Goal: Task Accomplishment & Management: Complete application form

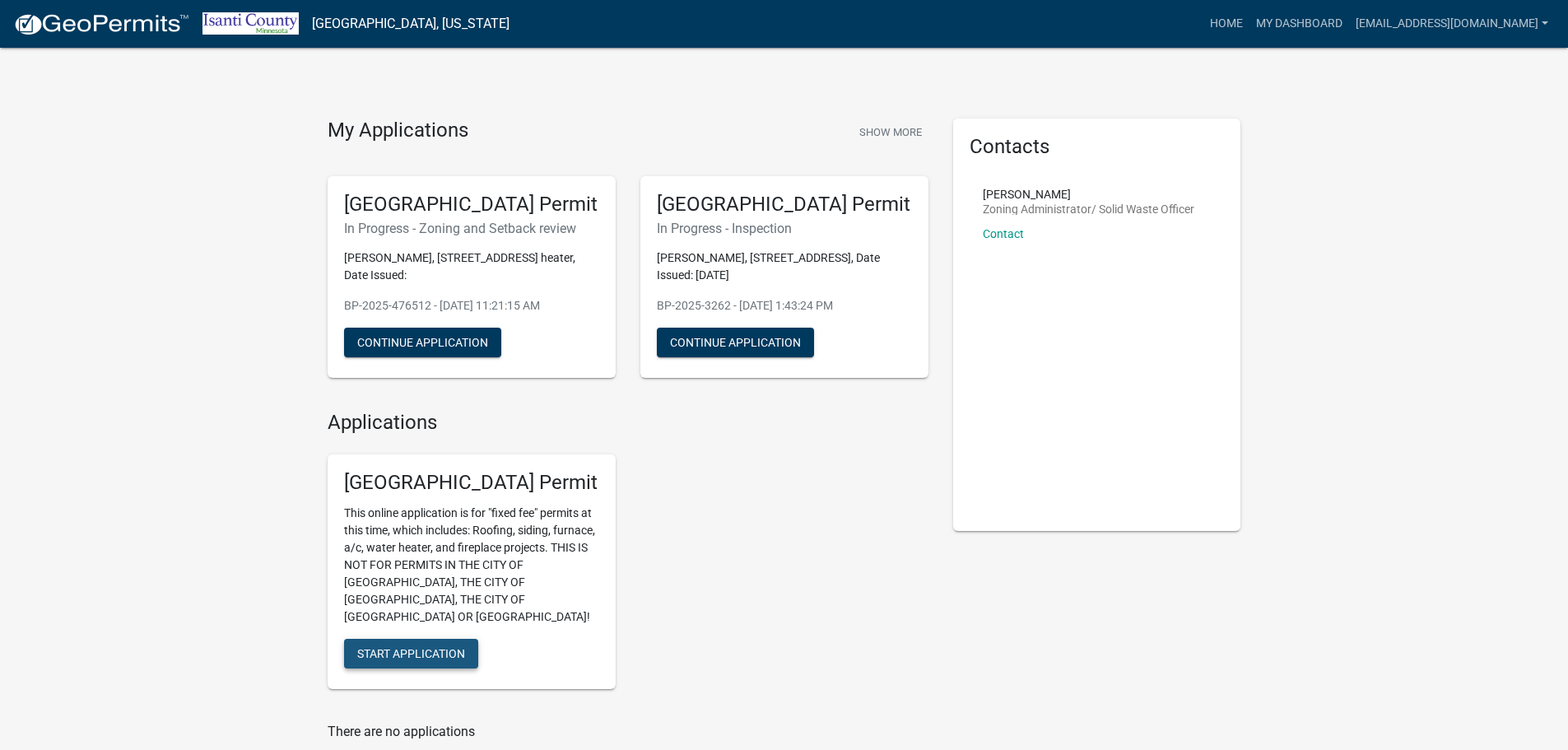
click at [431, 647] on span "Start Application" at bounding box center [411, 654] width 108 height 13
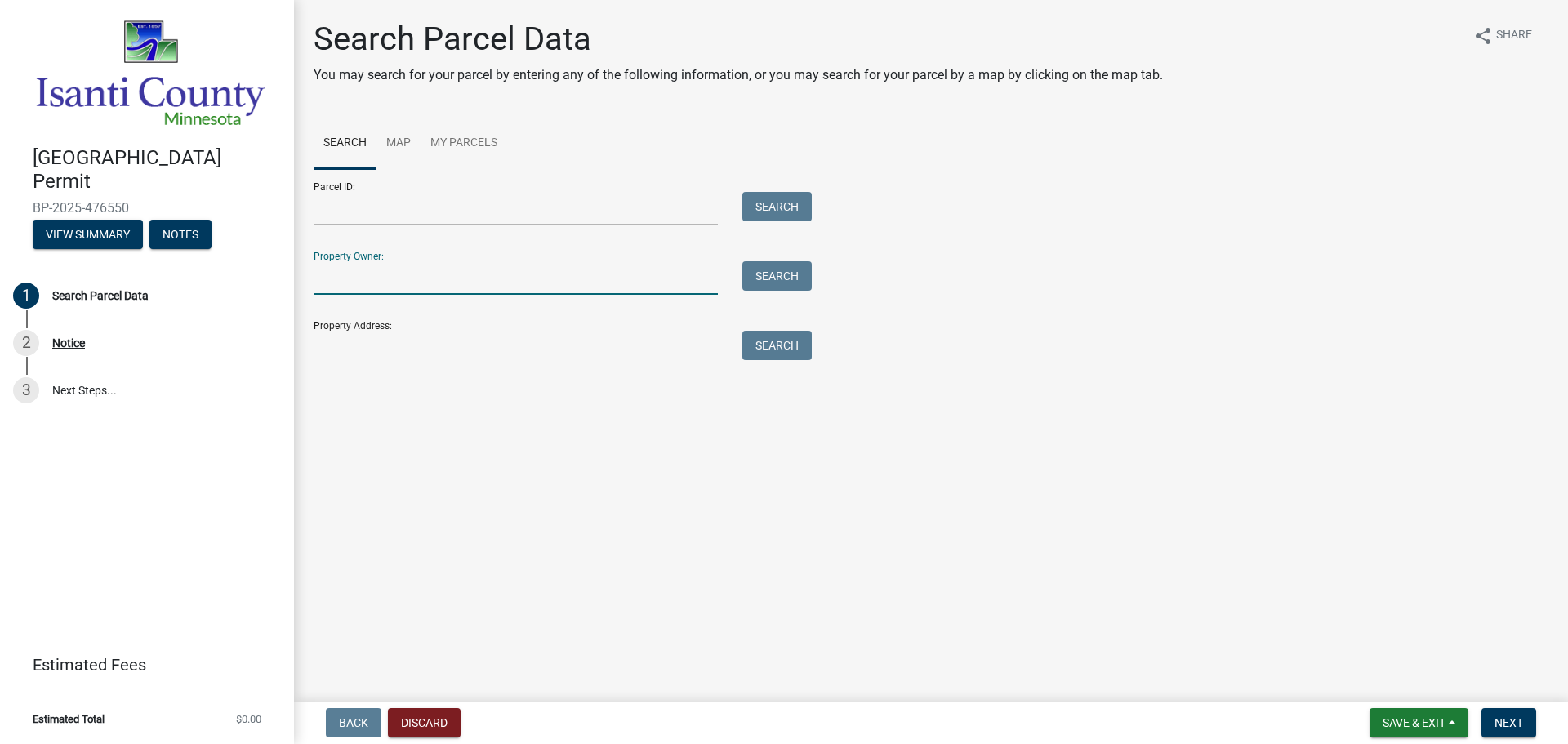
click at [412, 288] on input "Property Owner:" at bounding box center [515, 278] width 404 height 34
click at [365, 357] on input "Property Address:" at bounding box center [515, 347] width 404 height 34
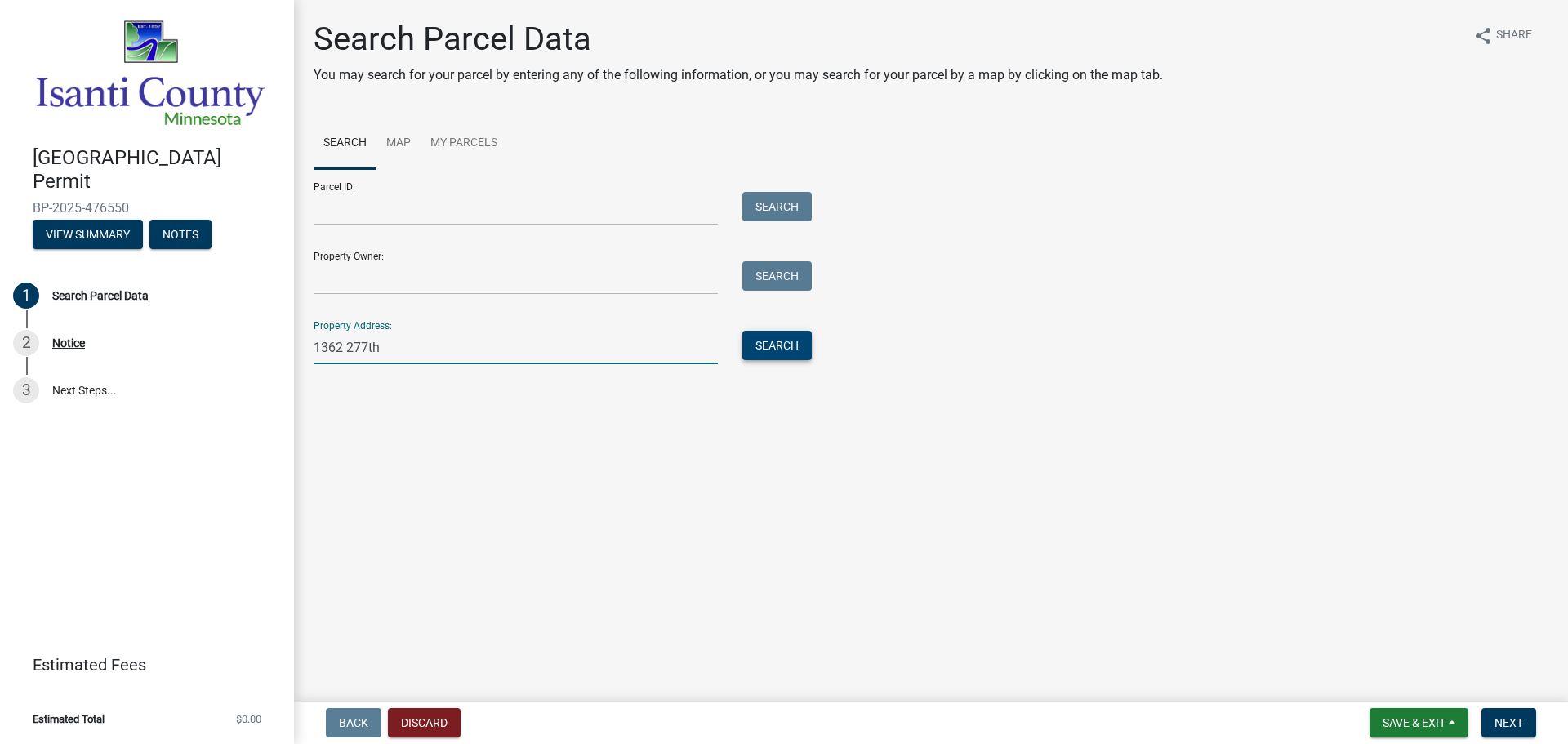
type input "1362 277th"
click at [778, 334] on button "Search" at bounding box center [777, 346] width 70 height 29
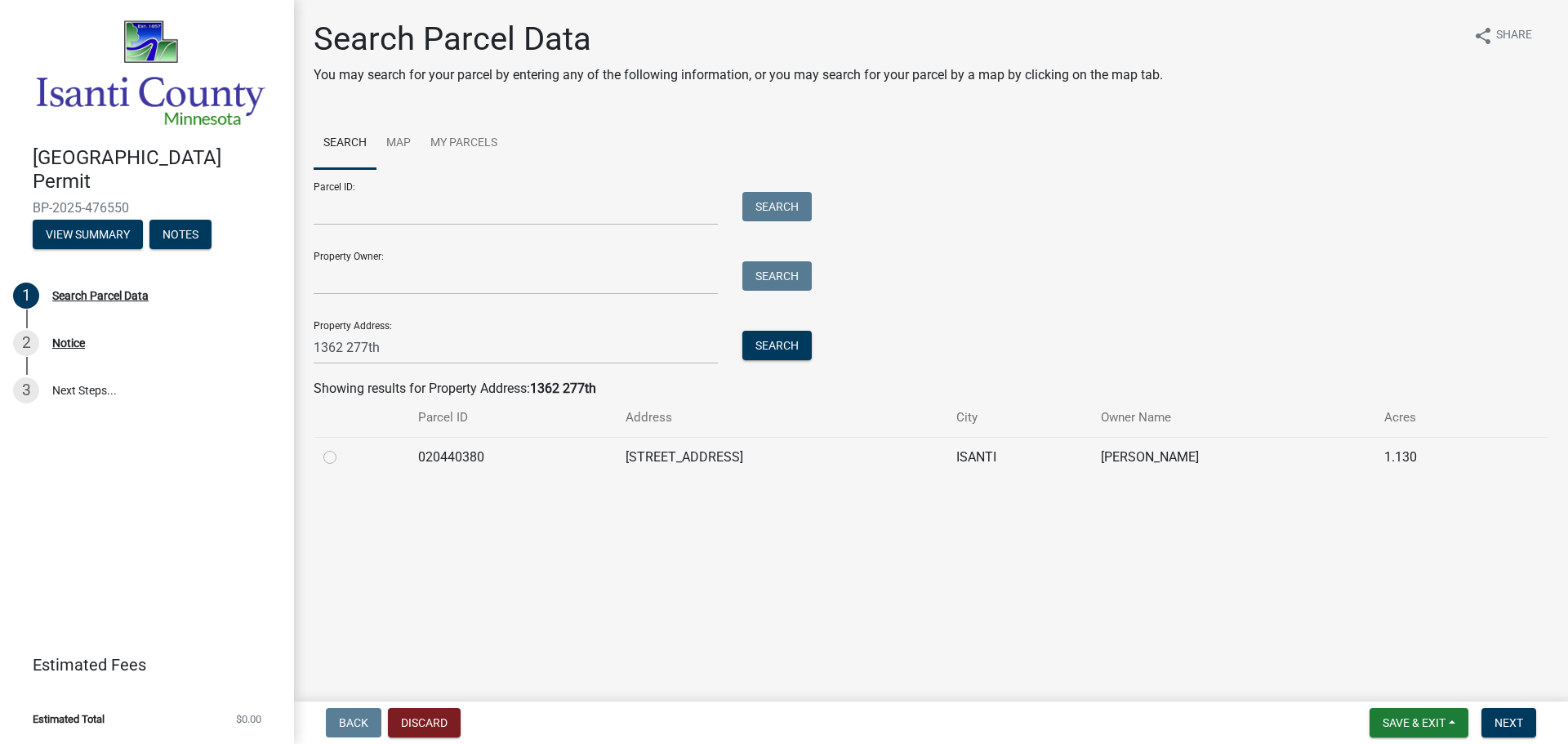
click at [550, 474] on td "020440380" at bounding box center [512, 457] width 208 height 40
click at [343, 447] on label at bounding box center [343, 447] width 0 height 0
click at [343, 459] on input "radio" at bounding box center [348, 453] width 10 height 10
radio input "true"
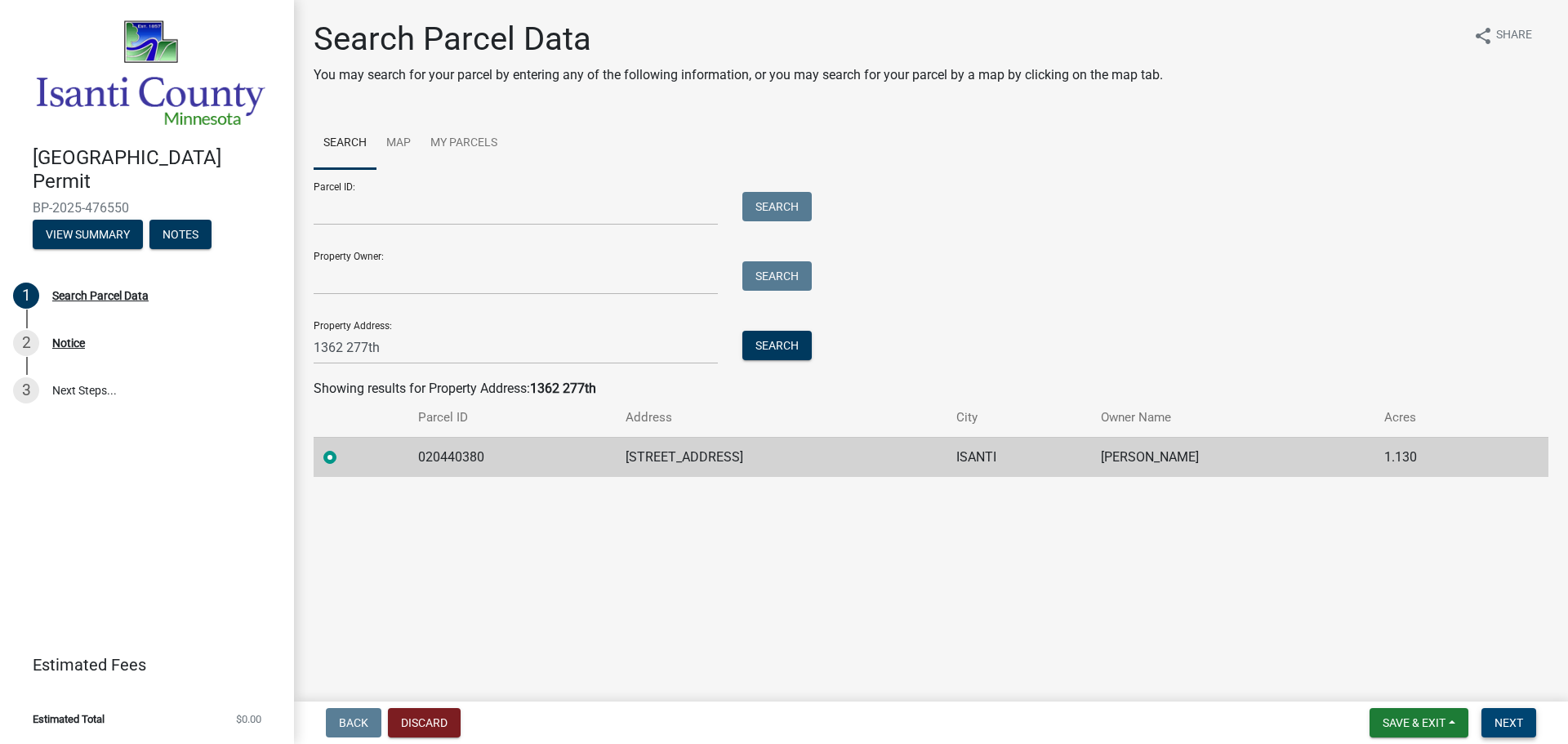
click at [1510, 709] on button "Next" at bounding box center [1509, 722] width 54 height 29
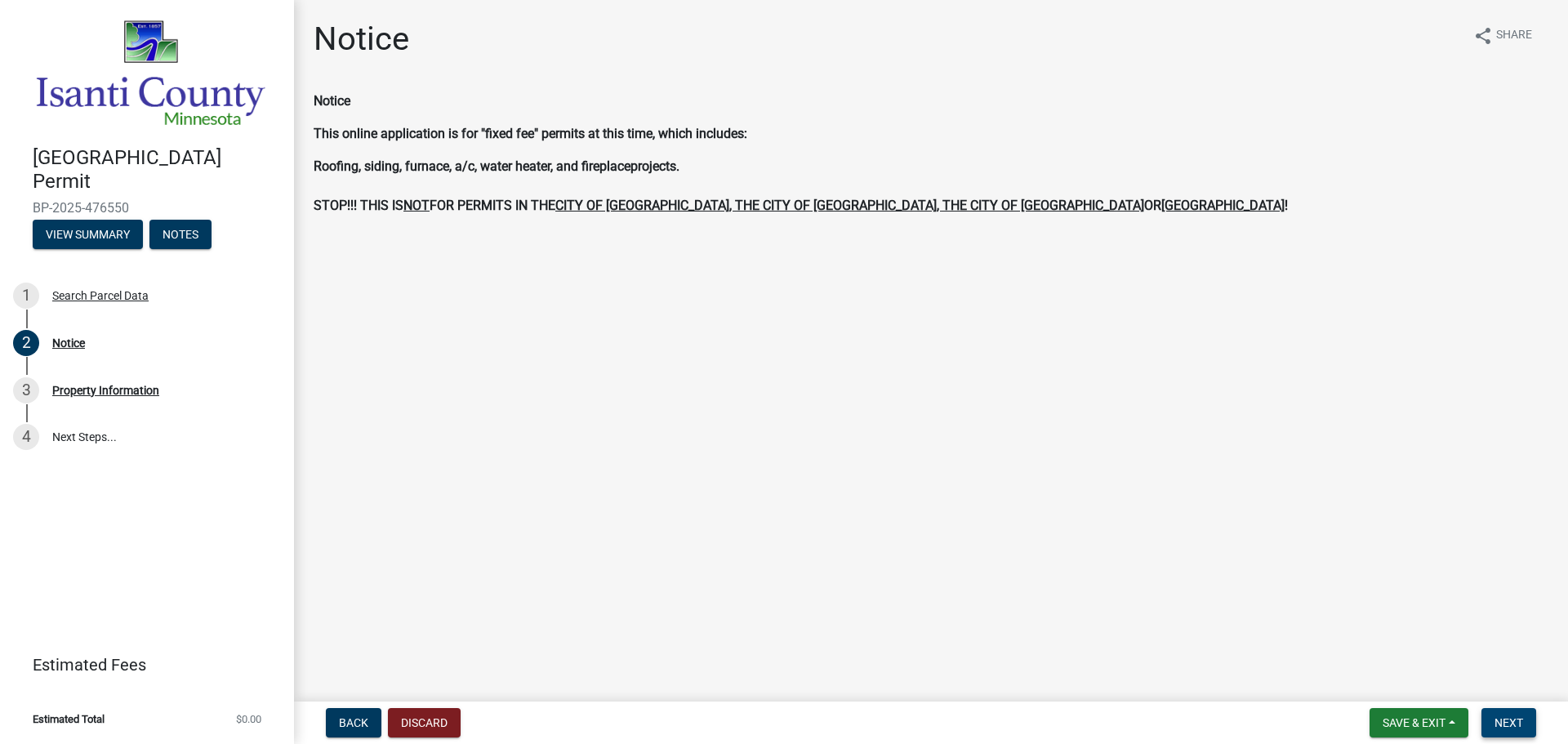
click at [1501, 728] on span "Next" at bounding box center [1509, 722] width 28 height 13
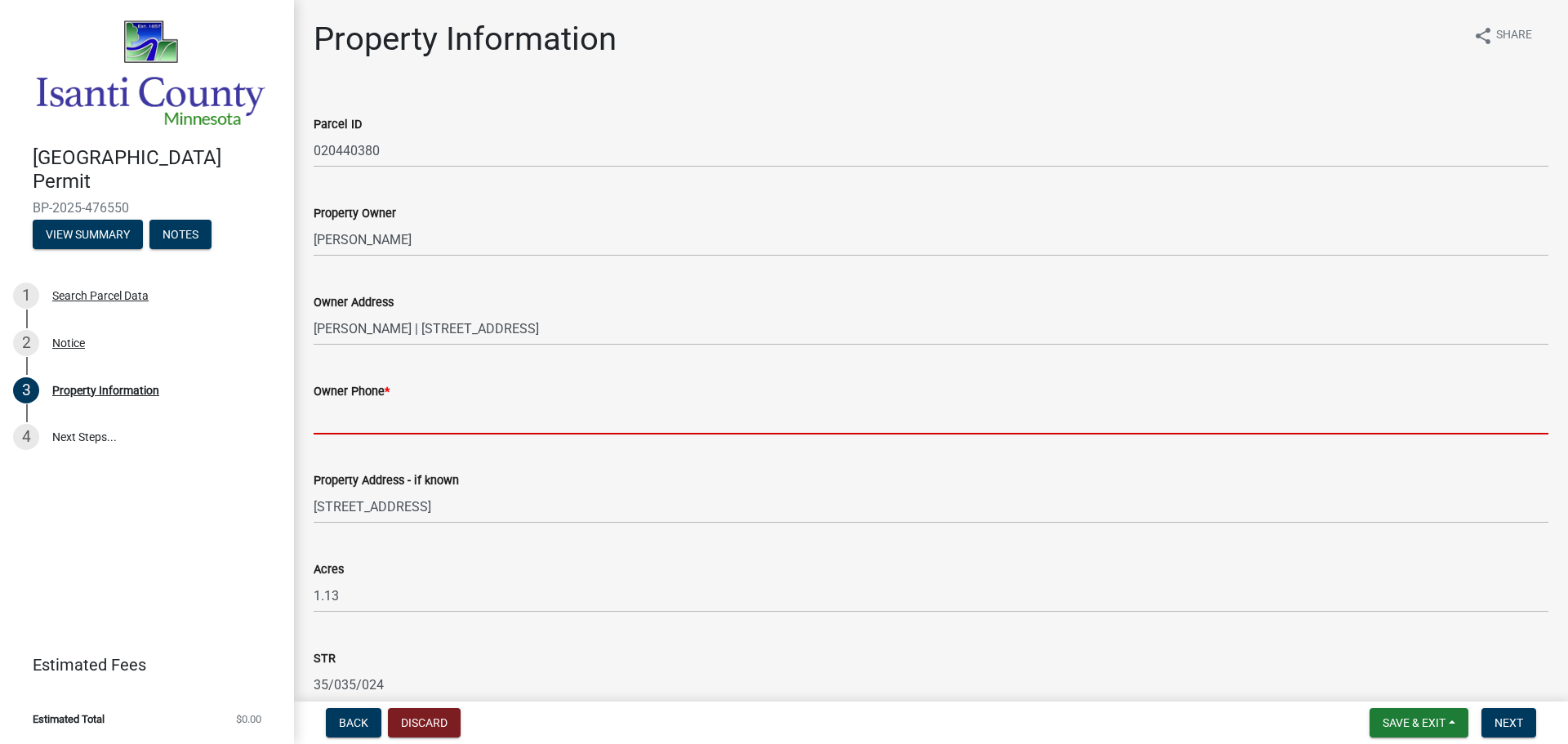
drag, startPoint x: 408, startPoint y: 411, endPoint x: 412, endPoint y: 386, distance: 25.3
click at [408, 411] on input "Owner Phone *" at bounding box center [931, 417] width 1235 height 34
paste input "[PHONE_NUMBER]"
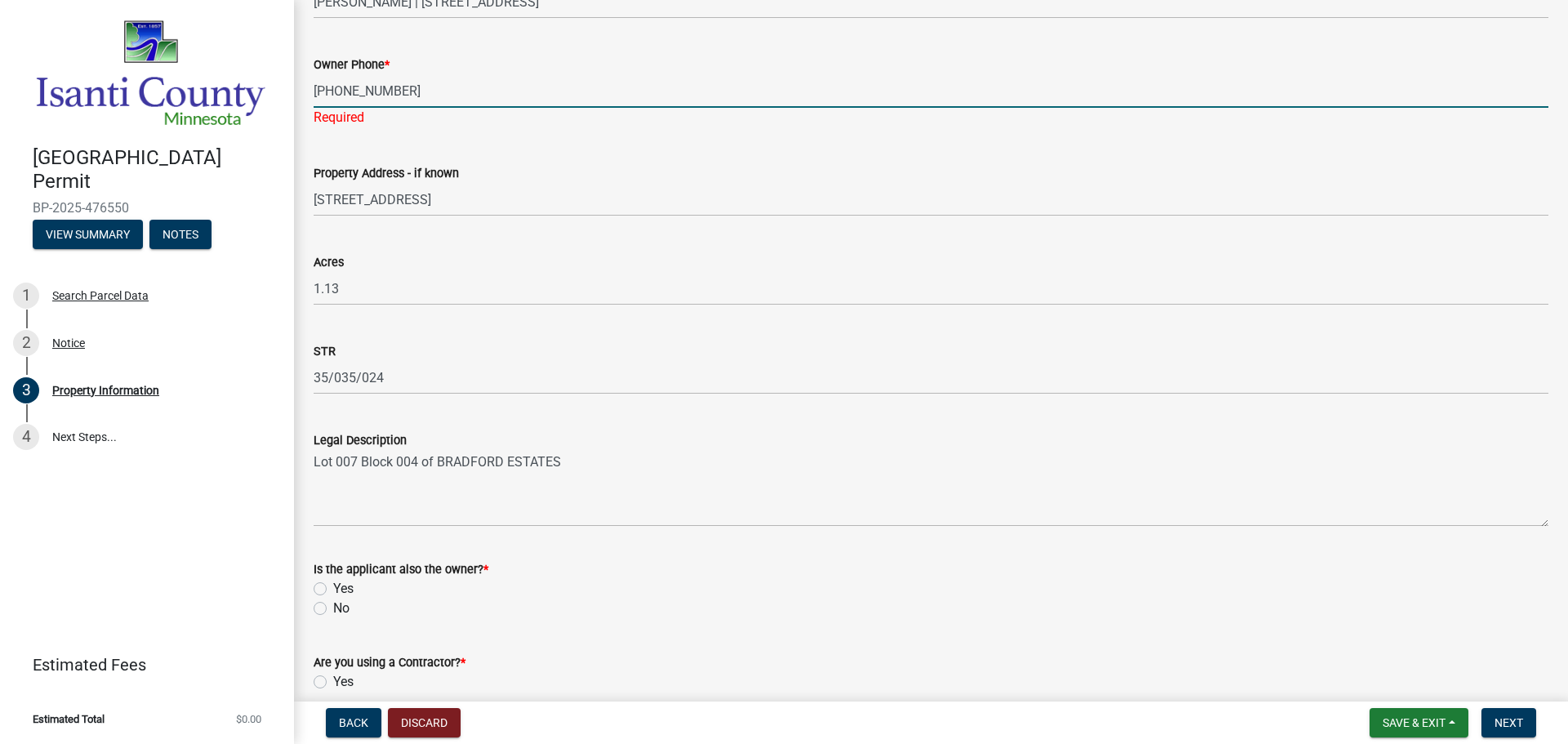
scroll to position [422, 0]
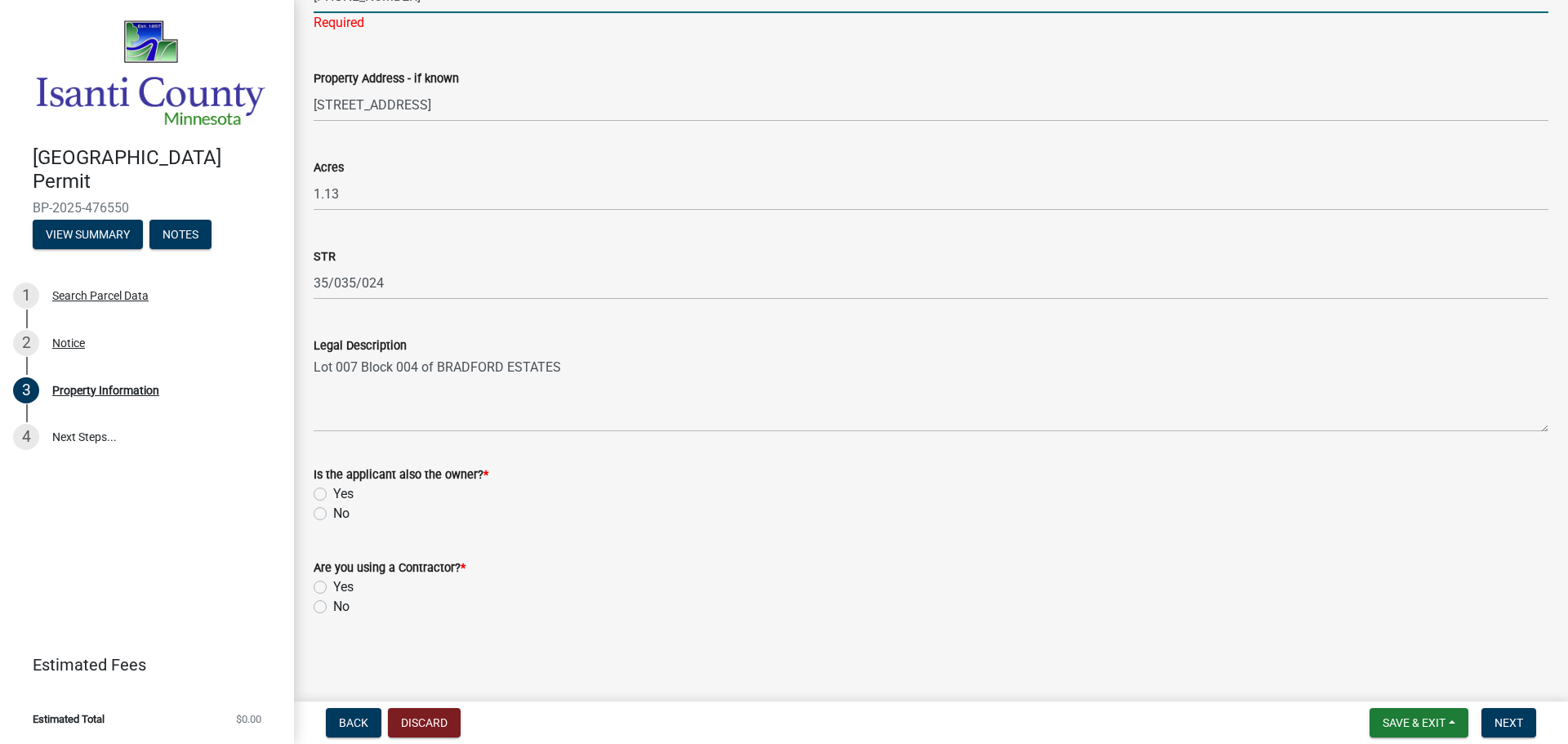
type input "[PHONE_NUMBER]"
click at [334, 516] on label "No" at bounding box center [341, 514] width 16 height 20
click at [334, 515] on input "No" at bounding box center [339, 510] width 10 height 10
radio input "true"
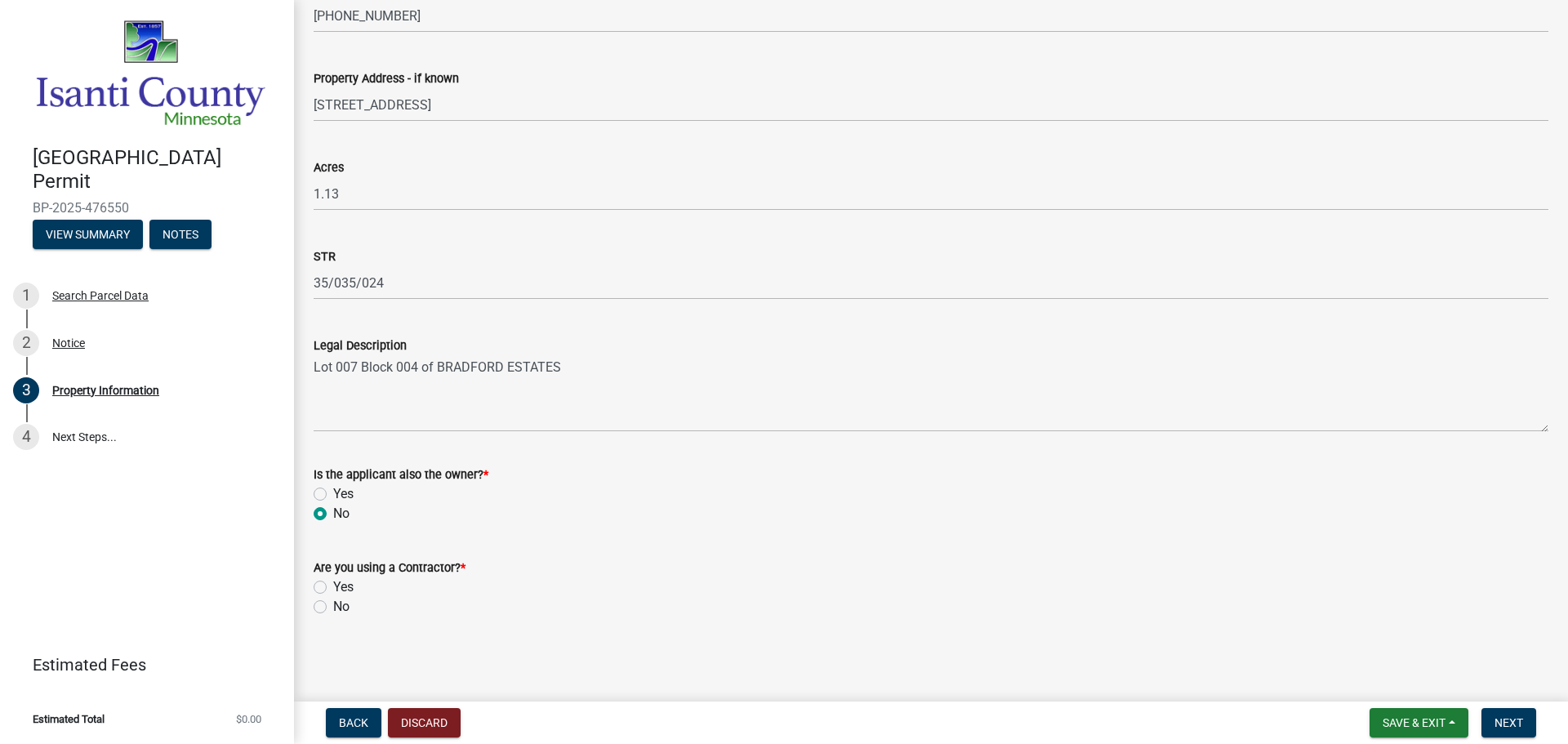
click at [334, 581] on label "Yes" at bounding box center [344, 587] width 21 height 20
click at [334, 581] on input "Yes" at bounding box center [339, 583] width 10 height 10
radio input "true"
click at [1516, 725] on span "Next" at bounding box center [1509, 722] width 28 height 13
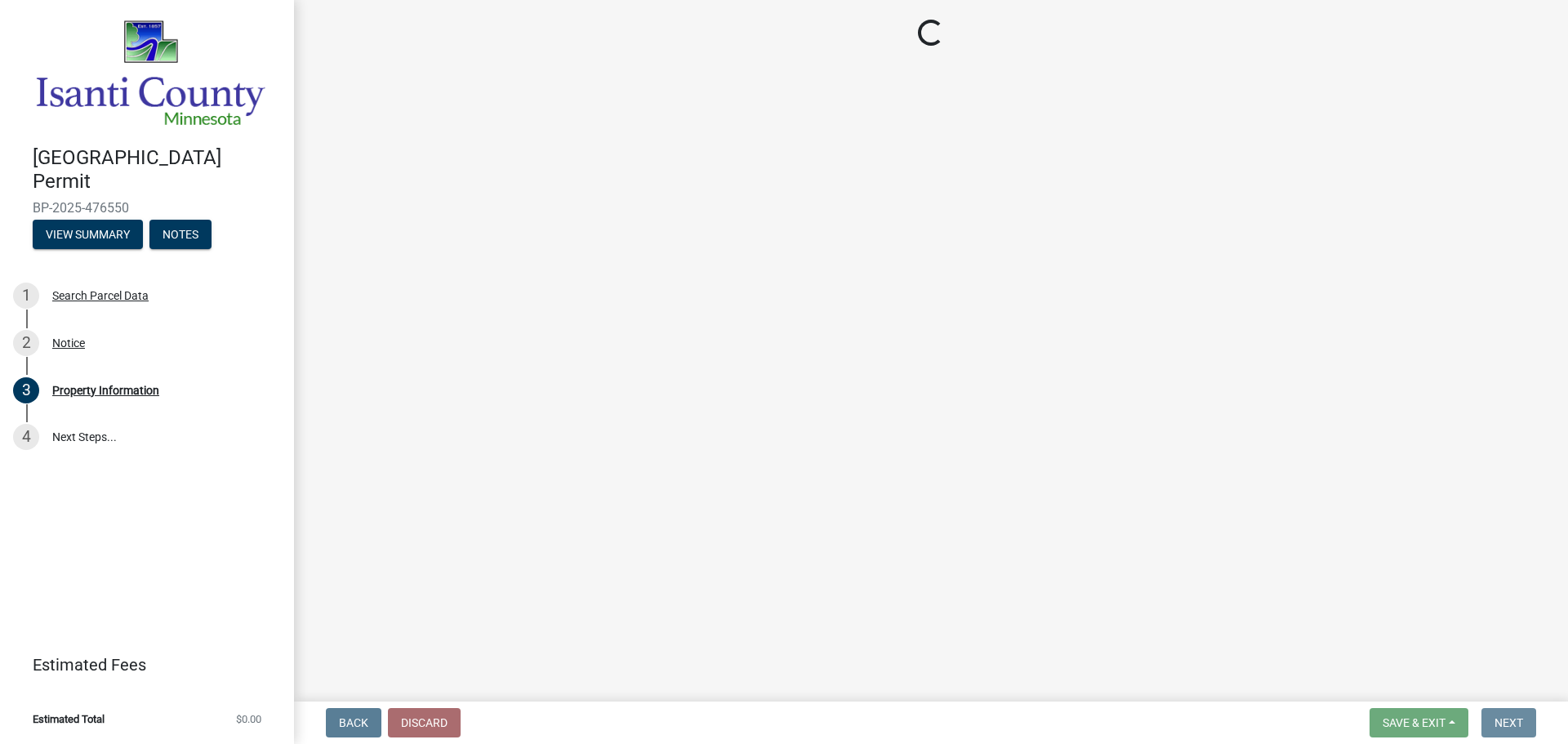
scroll to position [0, 0]
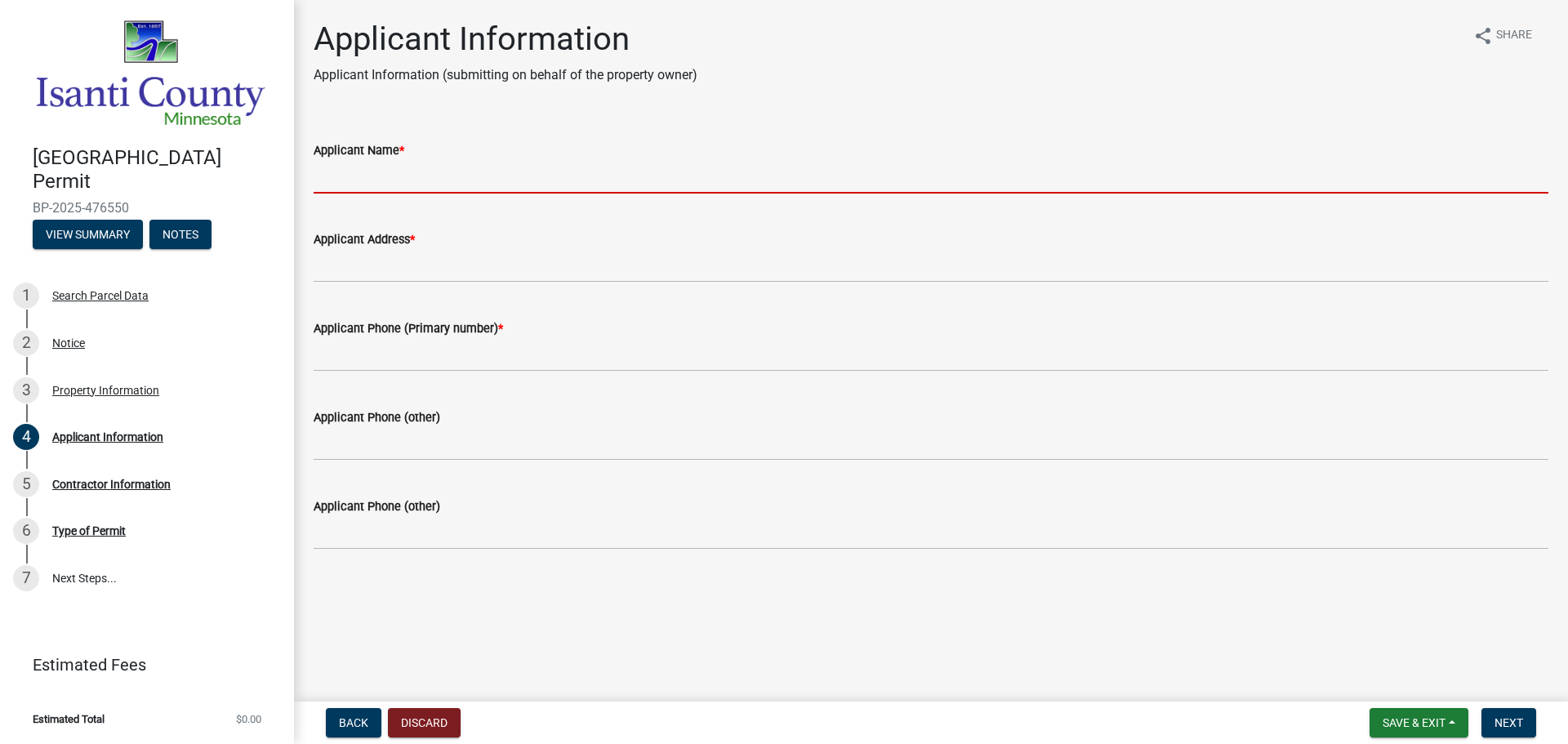
click at [464, 186] on input "Applicant Name *" at bounding box center [931, 177] width 1235 height 34
type input "[PERSON_NAME]"
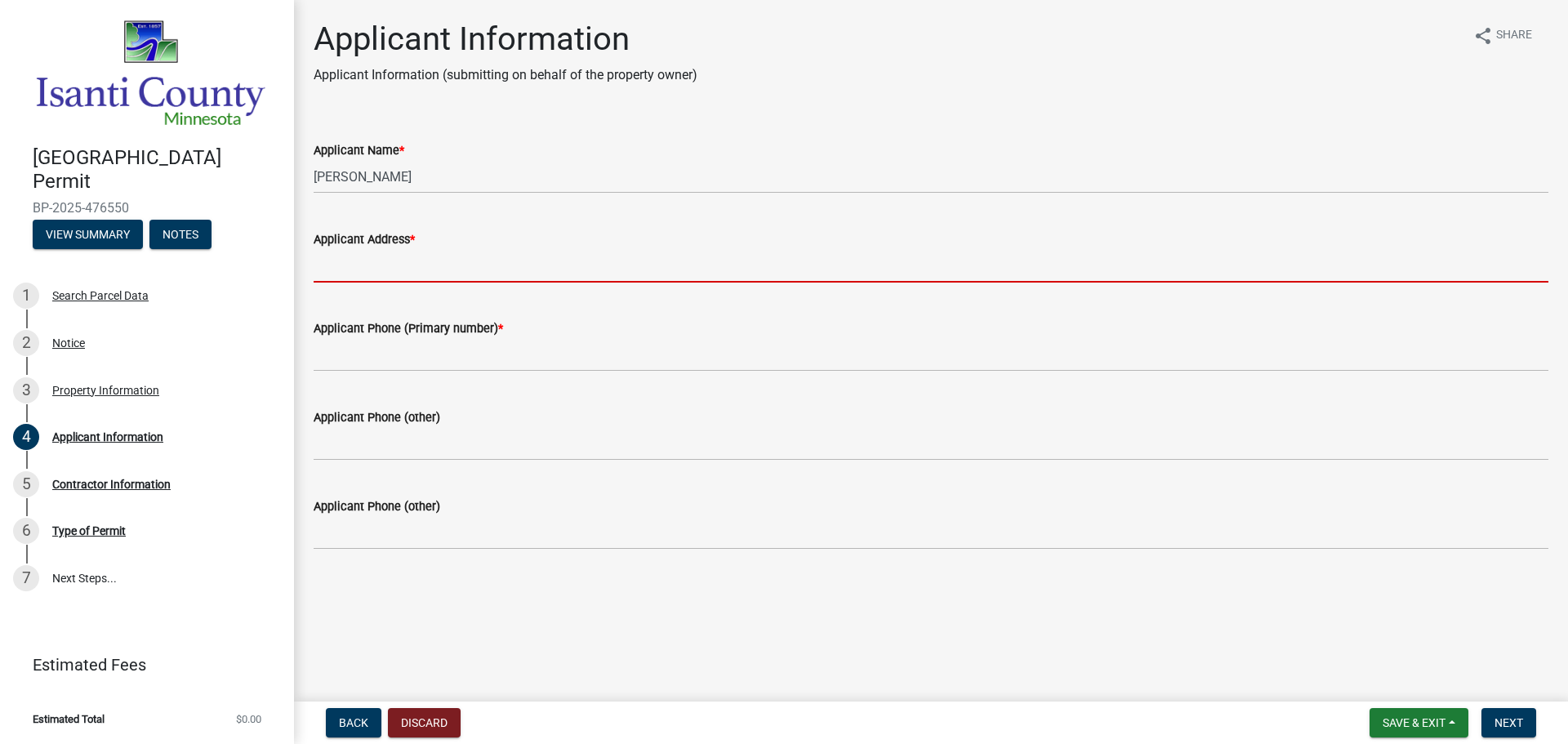
click at [403, 257] on input "Applicant Address *" at bounding box center [931, 266] width 1235 height 34
type input "[STREET_ADDRESS]"
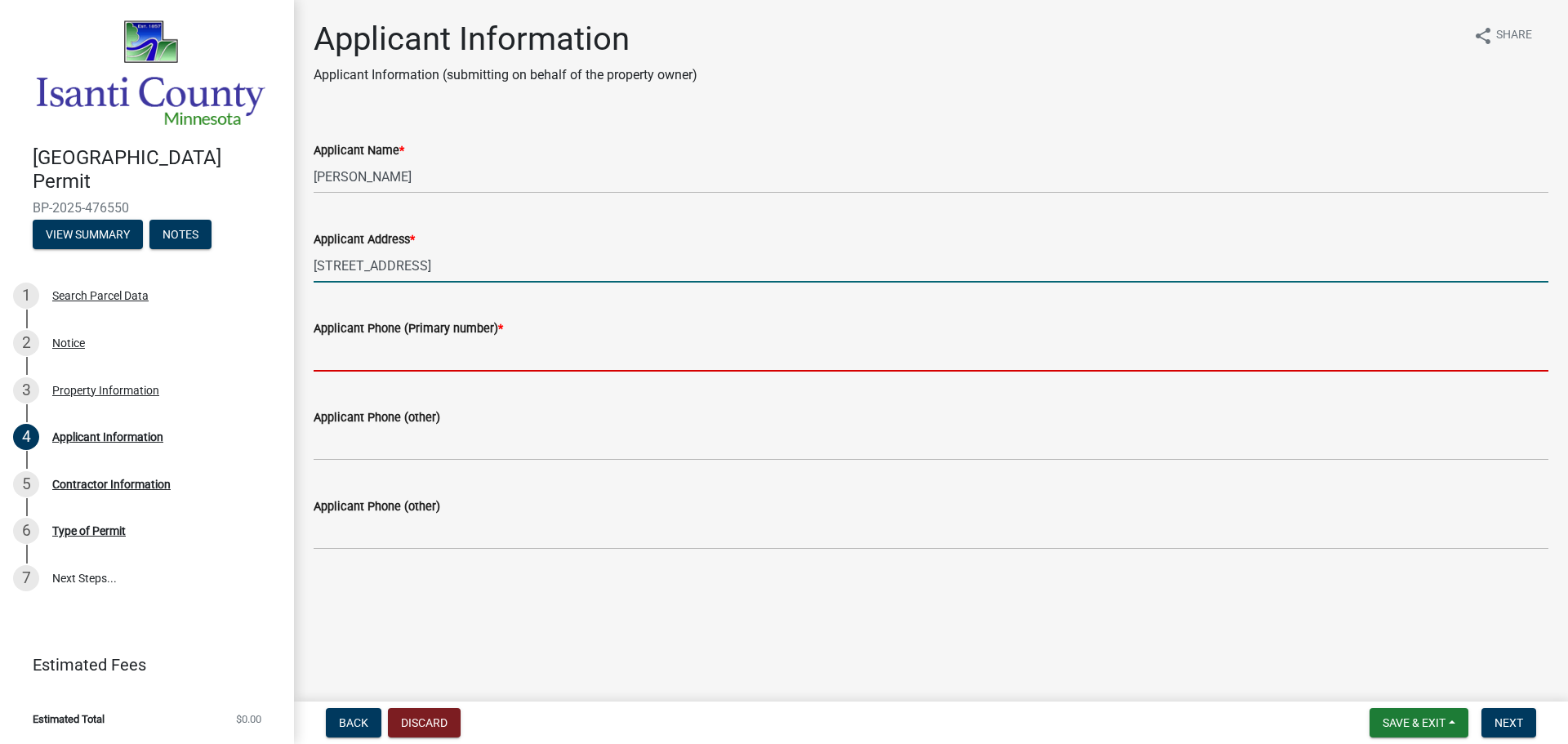
type input "7634281321"
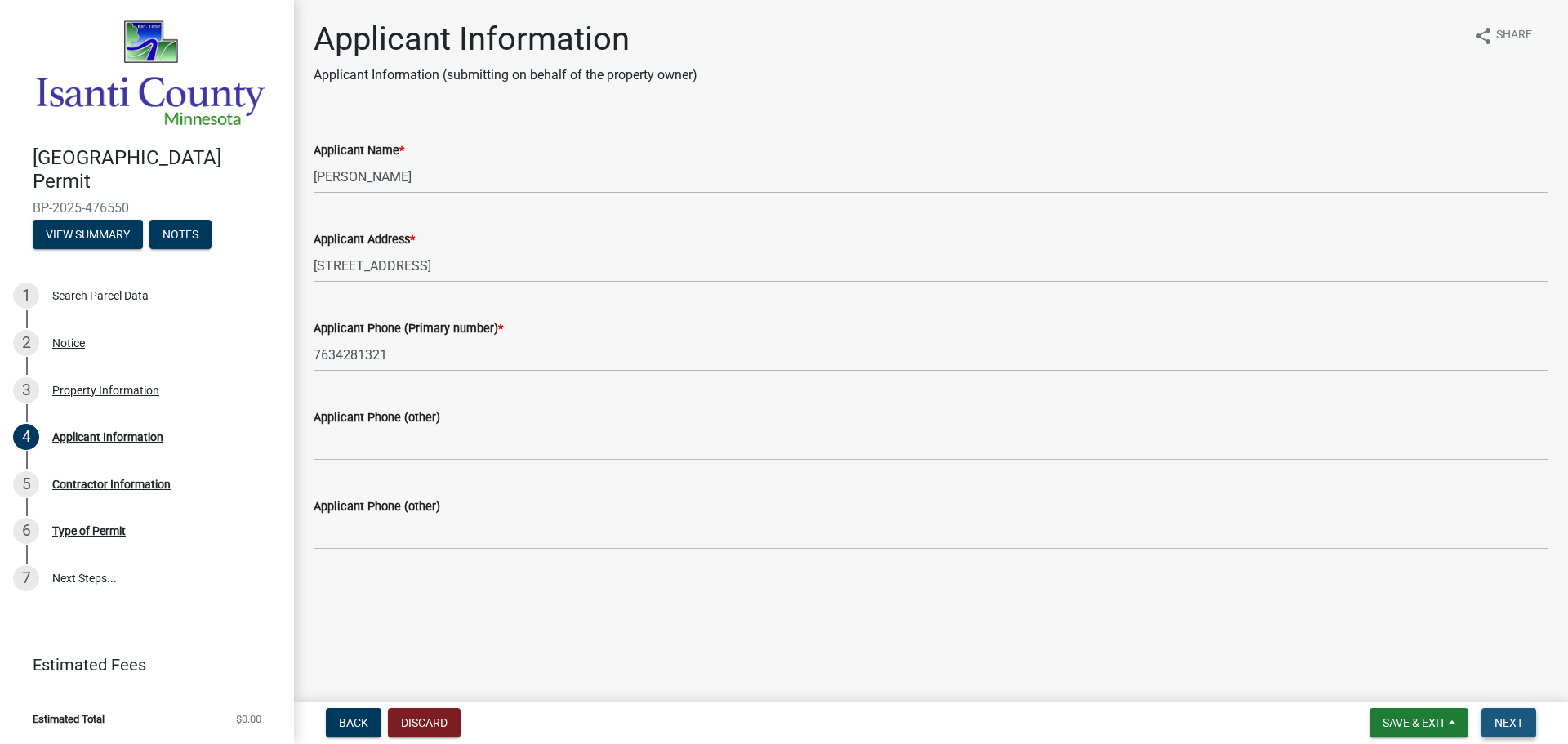
click at [1502, 731] on button "Next" at bounding box center [1509, 722] width 54 height 29
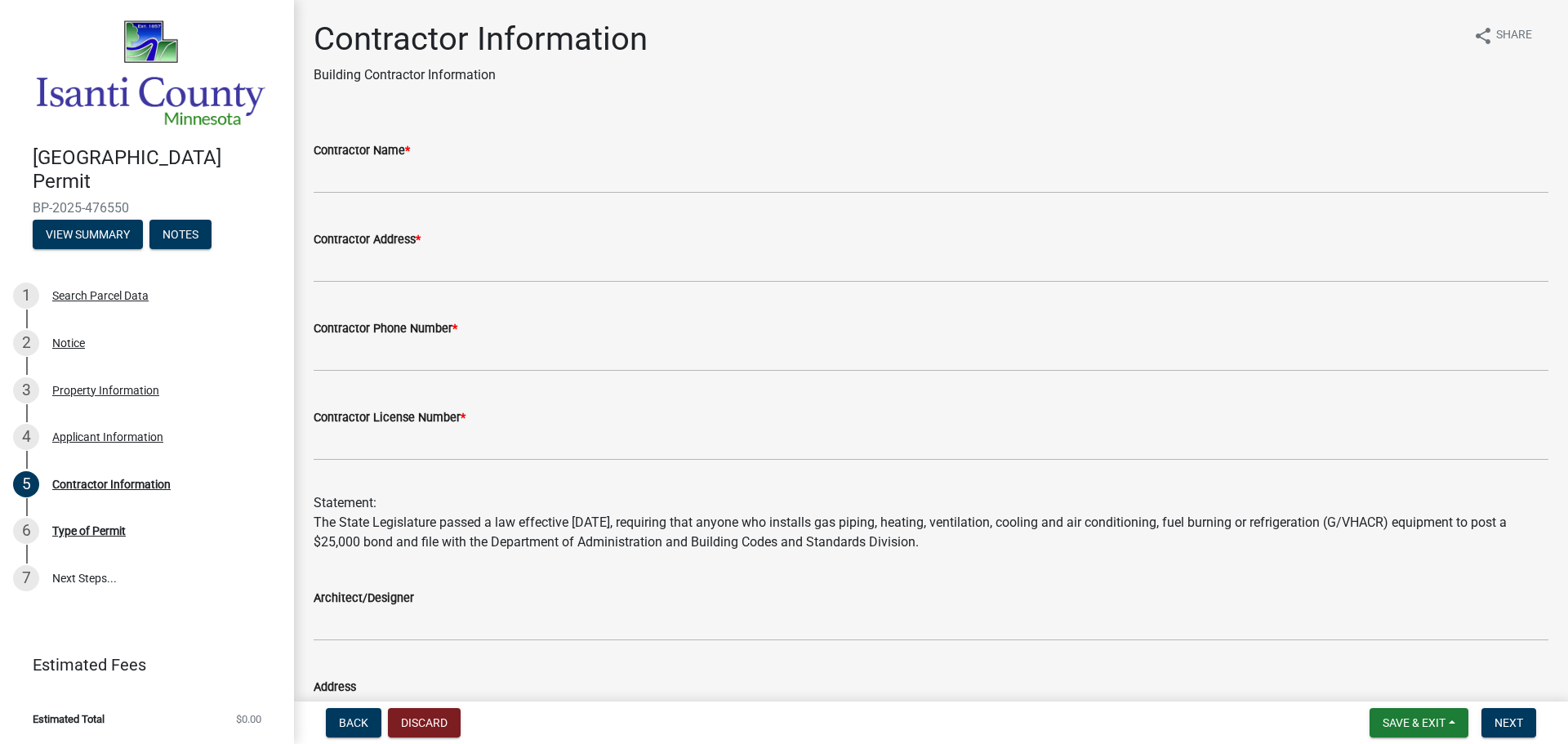
click at [417, 158] on div "Contractor Name *" at bounding box center [931, 150] width 1235 height 20
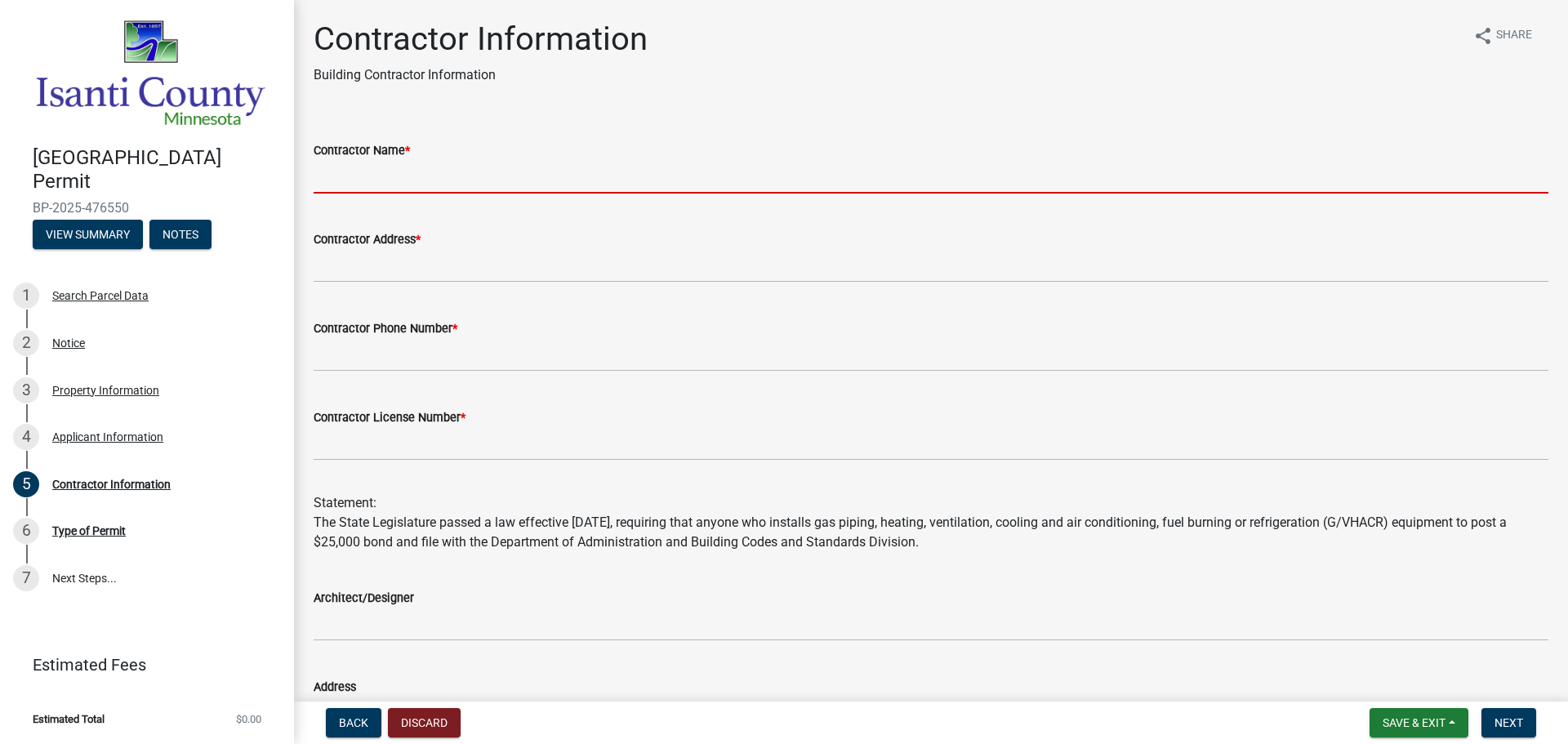
click at [421, 172] on input "Contractor Name *" at bounding box center [931, 177] width 1235 height 34
type input "[PERSON_NAME] Home Services"
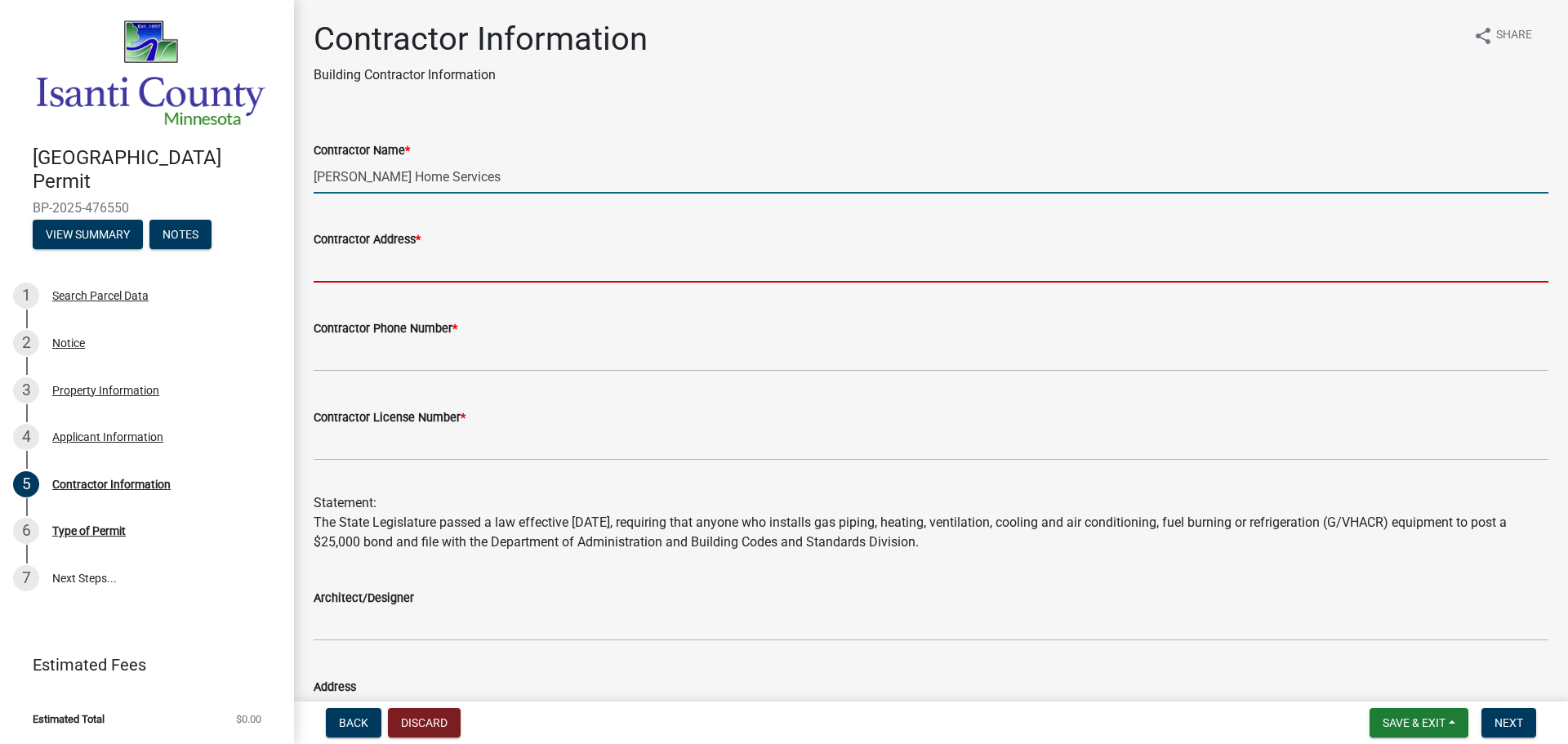
click at [445, 264] on input "Contractor Address *" at bounding box center [931, 266] width 1235 height 34
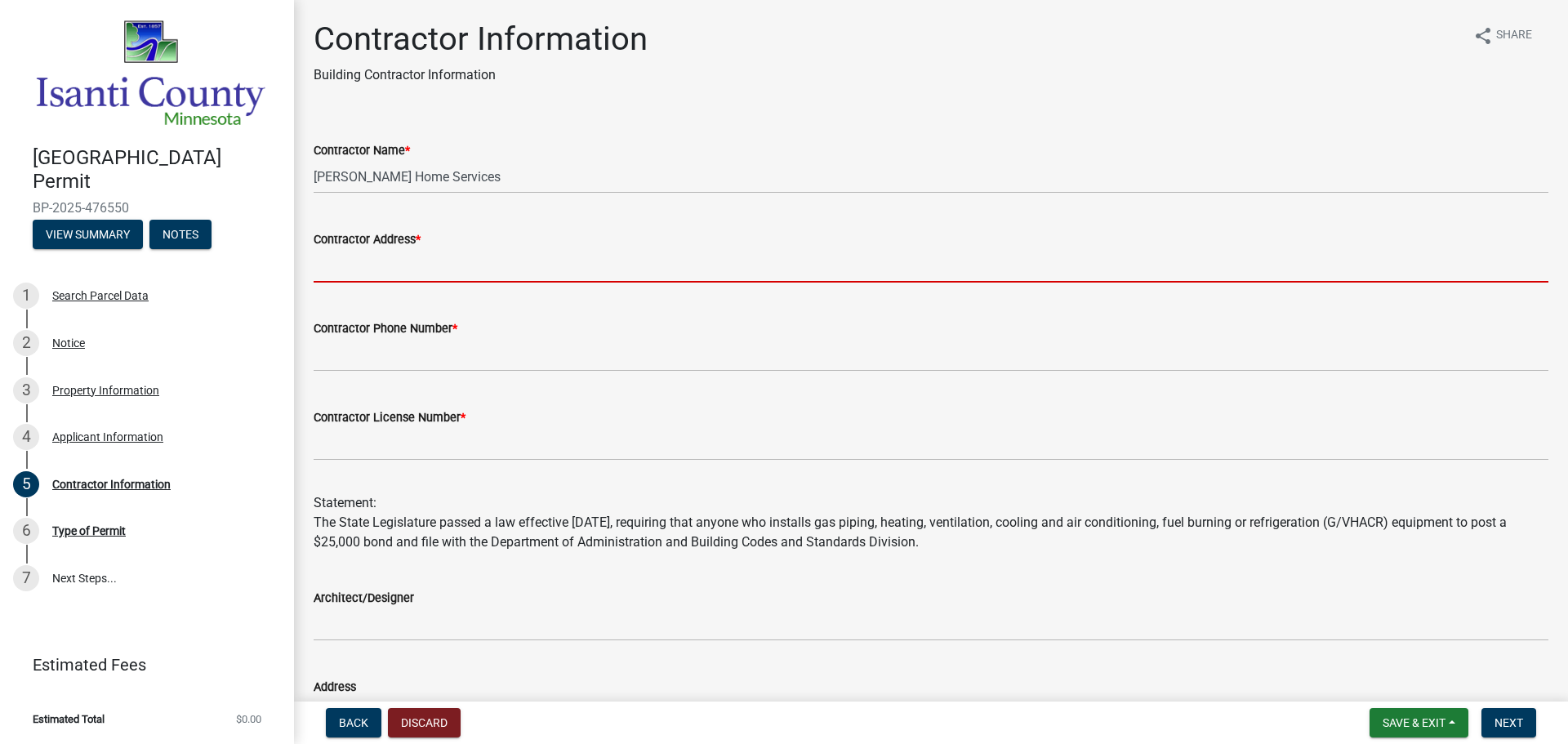
type input "[STREET_ADDRESS]"
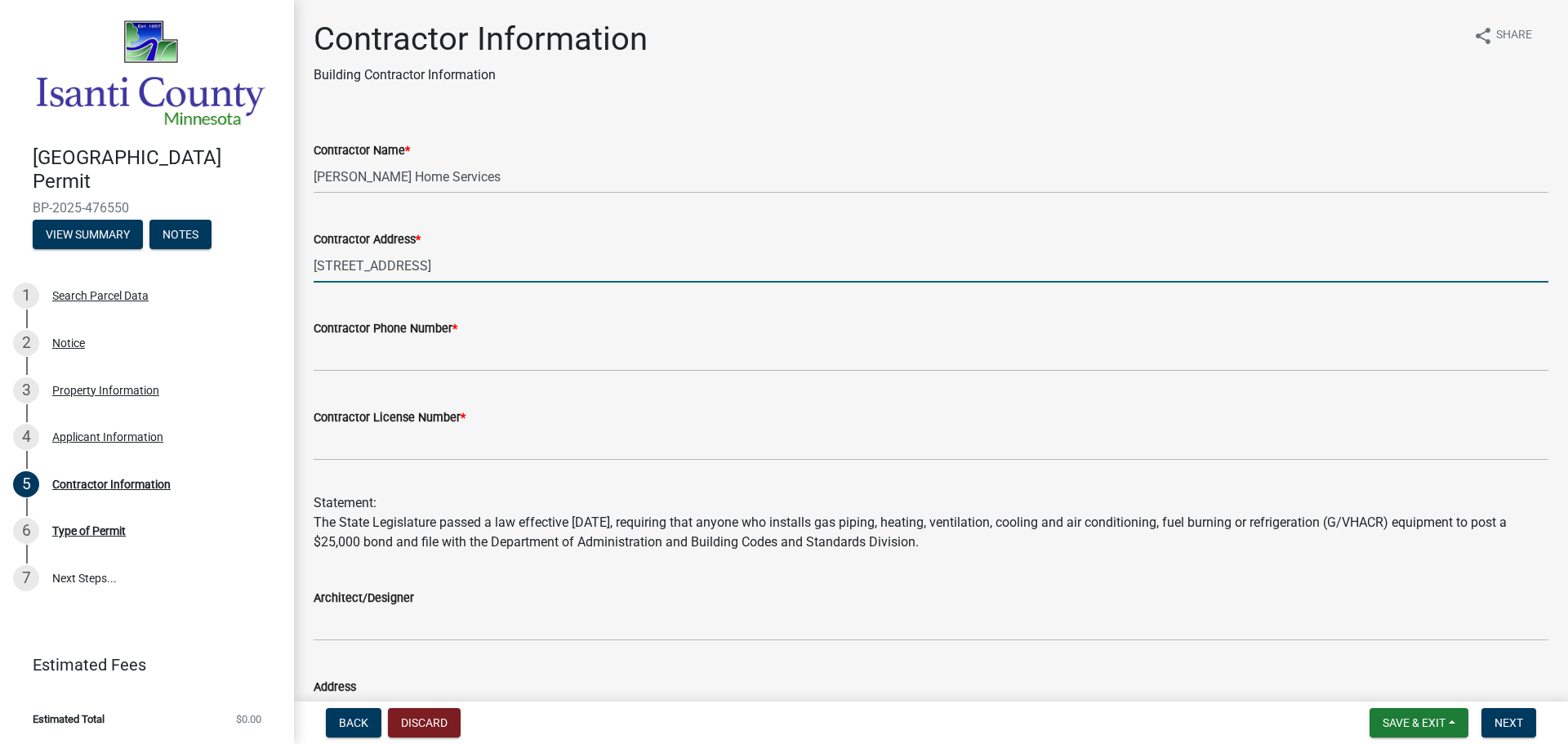
type input "7634281321"
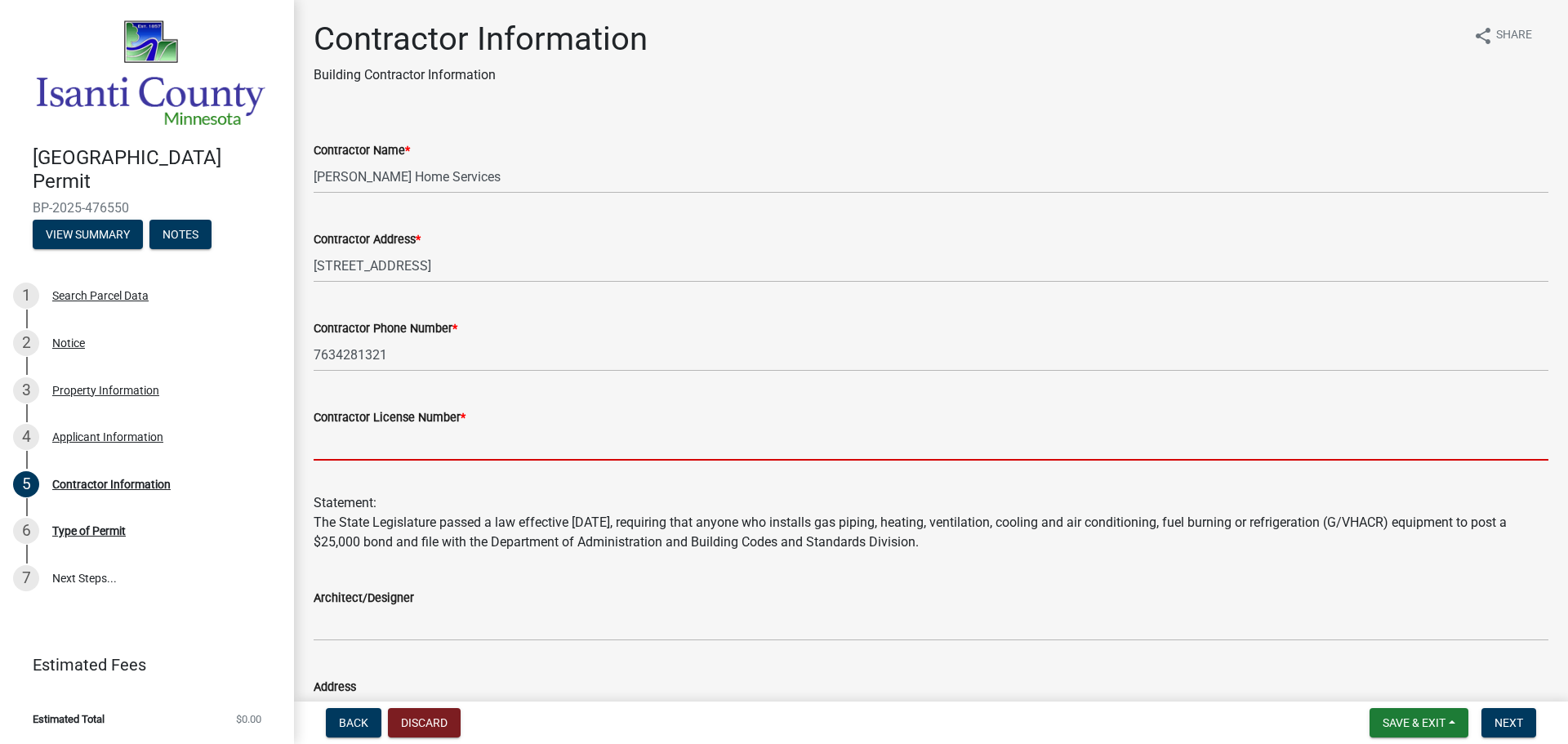
click at [464, 436] on input "Contractor License Number *" at bounding box center [931, 444] width 1235 height 34
type input "MB100200"
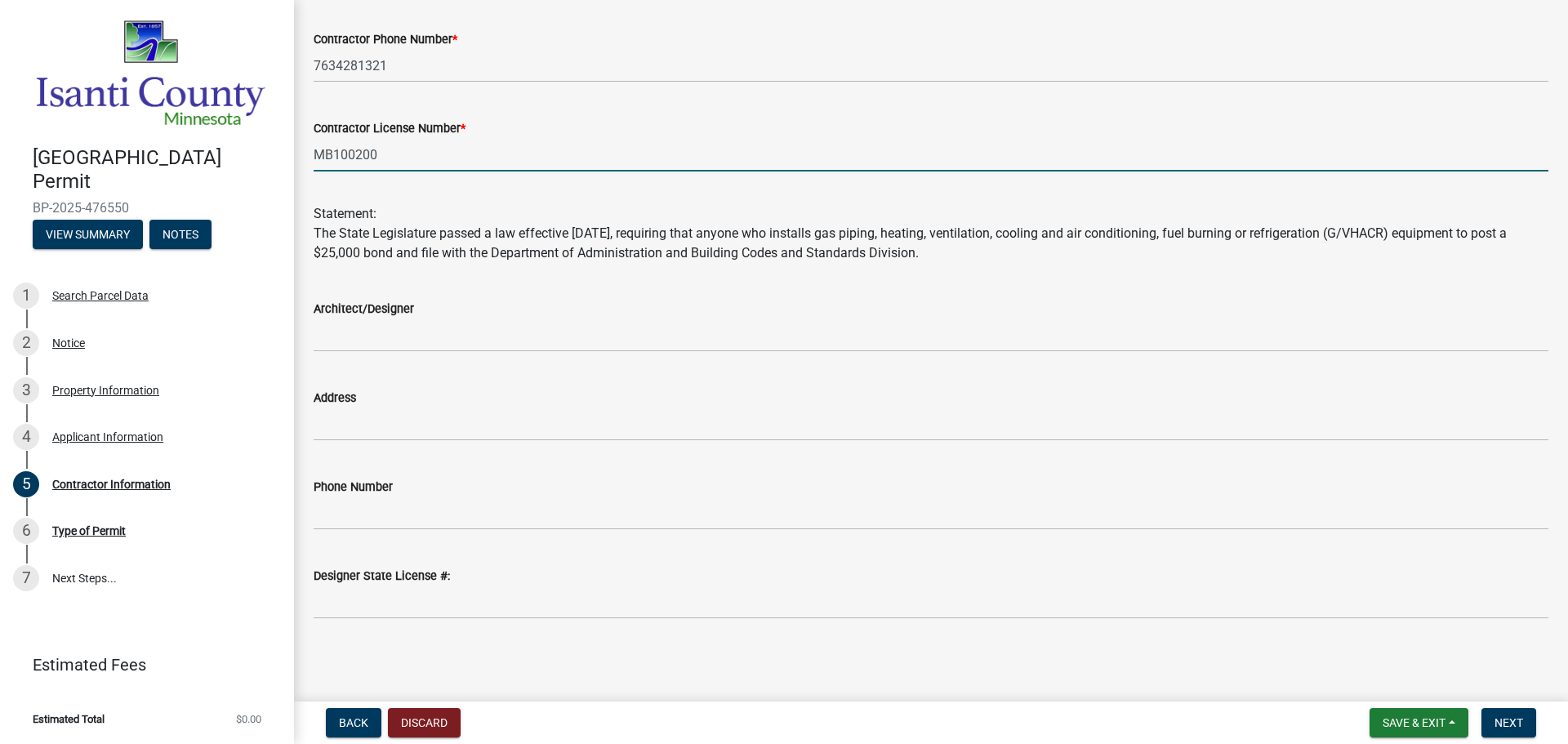
scroll to position [290, 0]
click at [1518, 722] on span "Next" at bounding box center [1509, 722] width 28 height 13
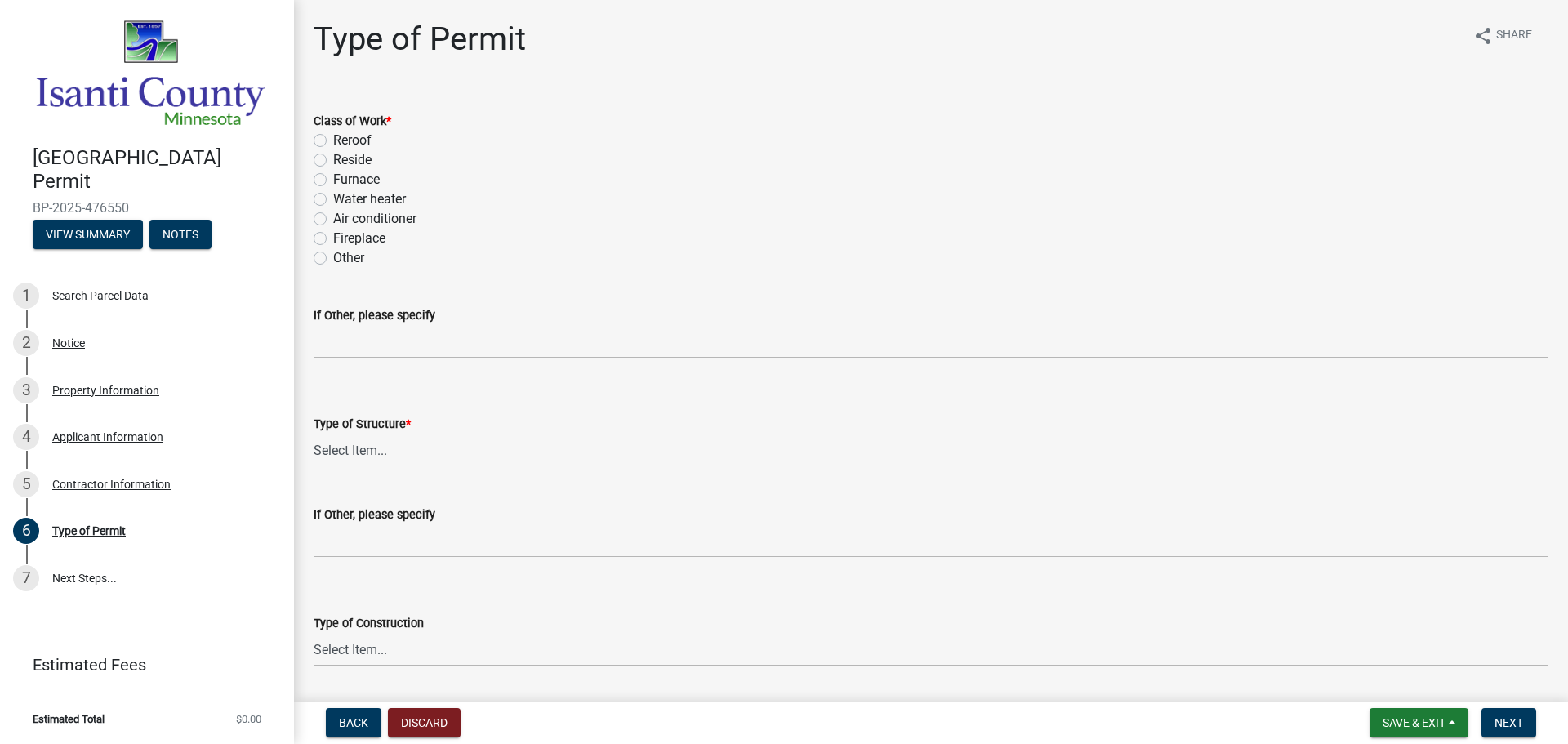
click at [334, 178] on label "Furnace" at bounding box center [357, 179] width 47 height 20
click at [334, 178] on input "Furnace" at bounding box center [339, 175] width 10 height 10
radio input "true"
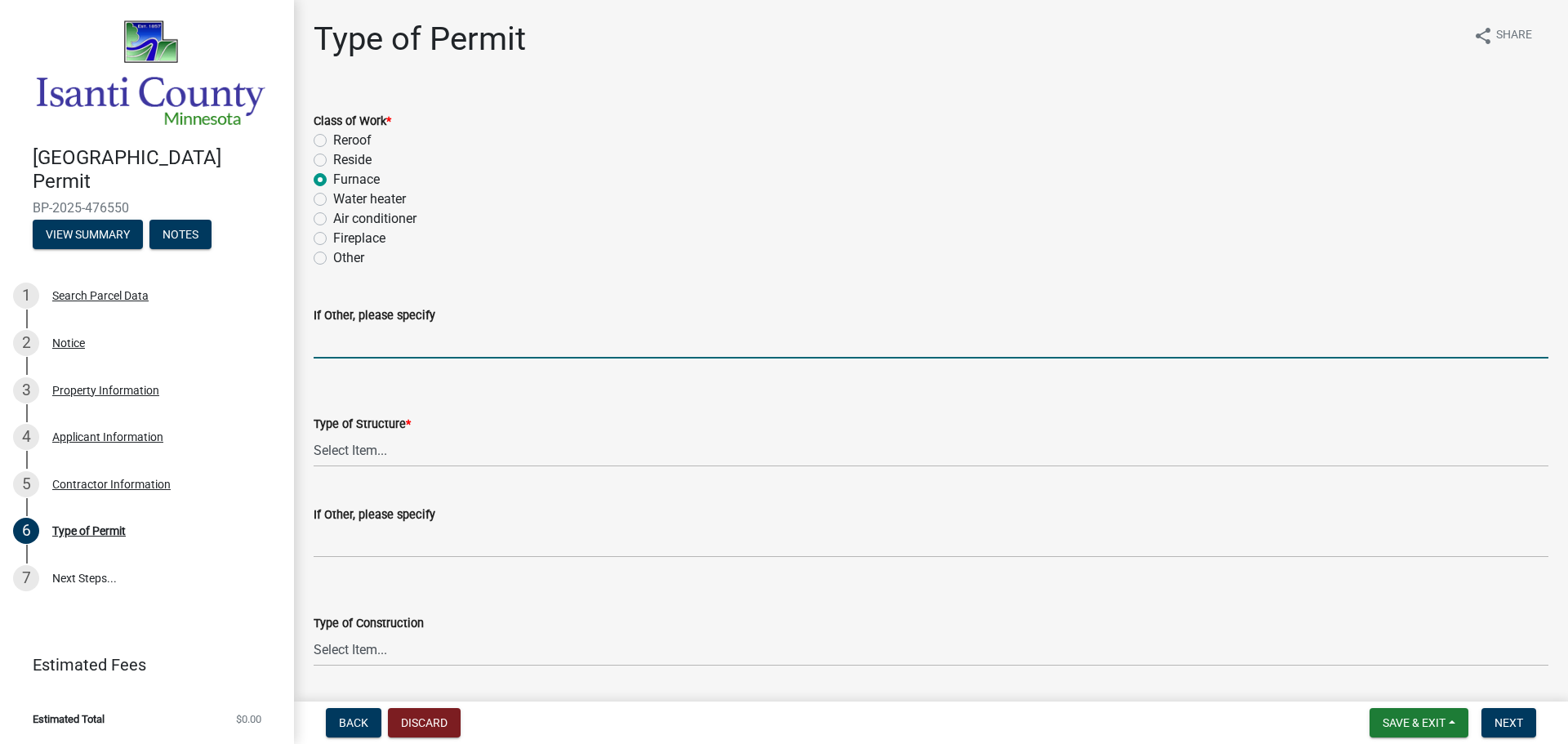
click at [430, 337] on input "If Other, please specify" at bounding box center [931, 341] width 1235 height 34
type input "Furnace and Air Conditioner"
click at [405, 447] on select "Select Item... Accessory Commercial Single Family Agricultural Other N/A" at bounding box center [931, 450] width 1235 height 34
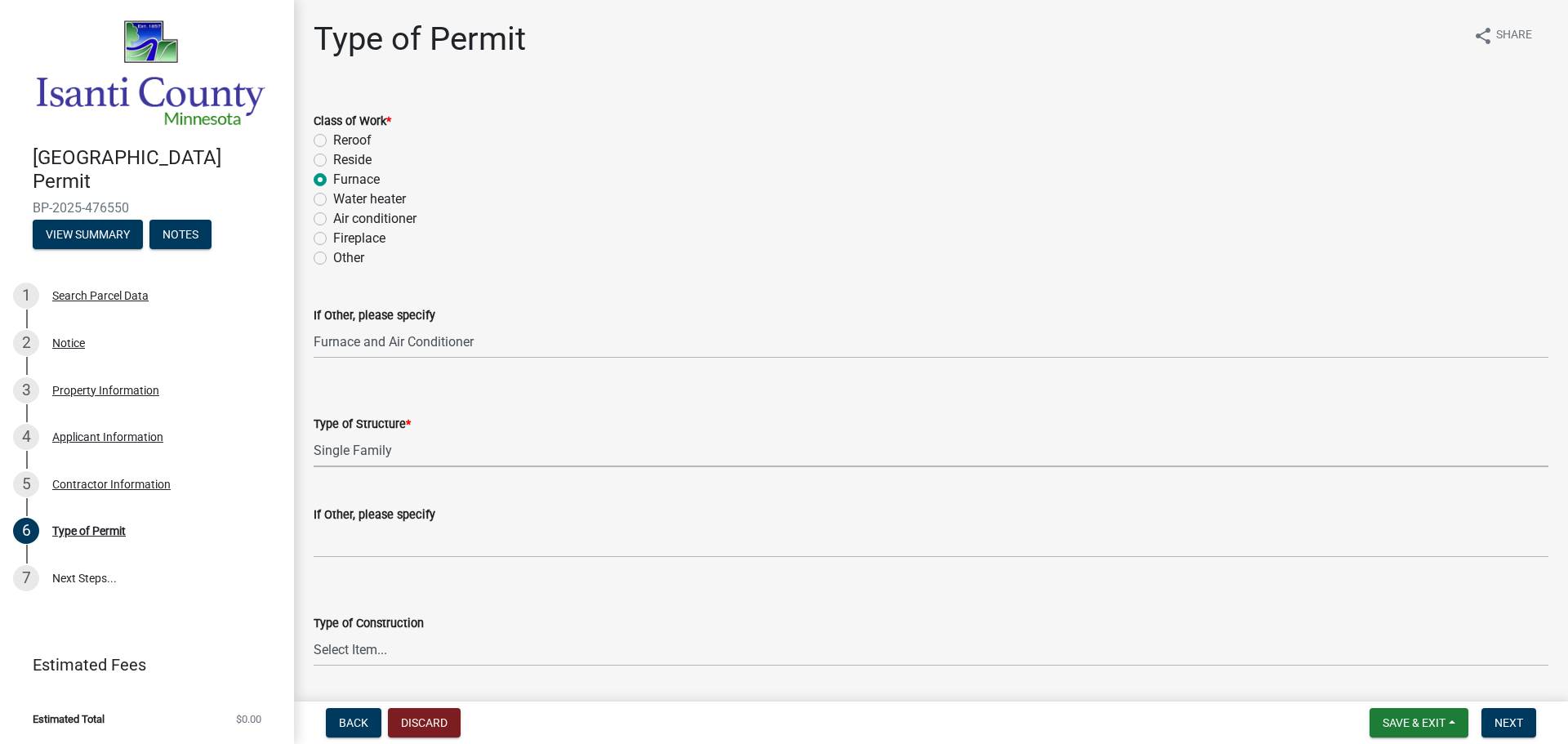
click at [314, 434] on select "Select Item... Accessory Commercial Single Family Agricultural Other N/A" at bounding box center [931, 450] width 1235 height 34
select select "eb4da8a3-282e-4d3e-a231-485219132635"
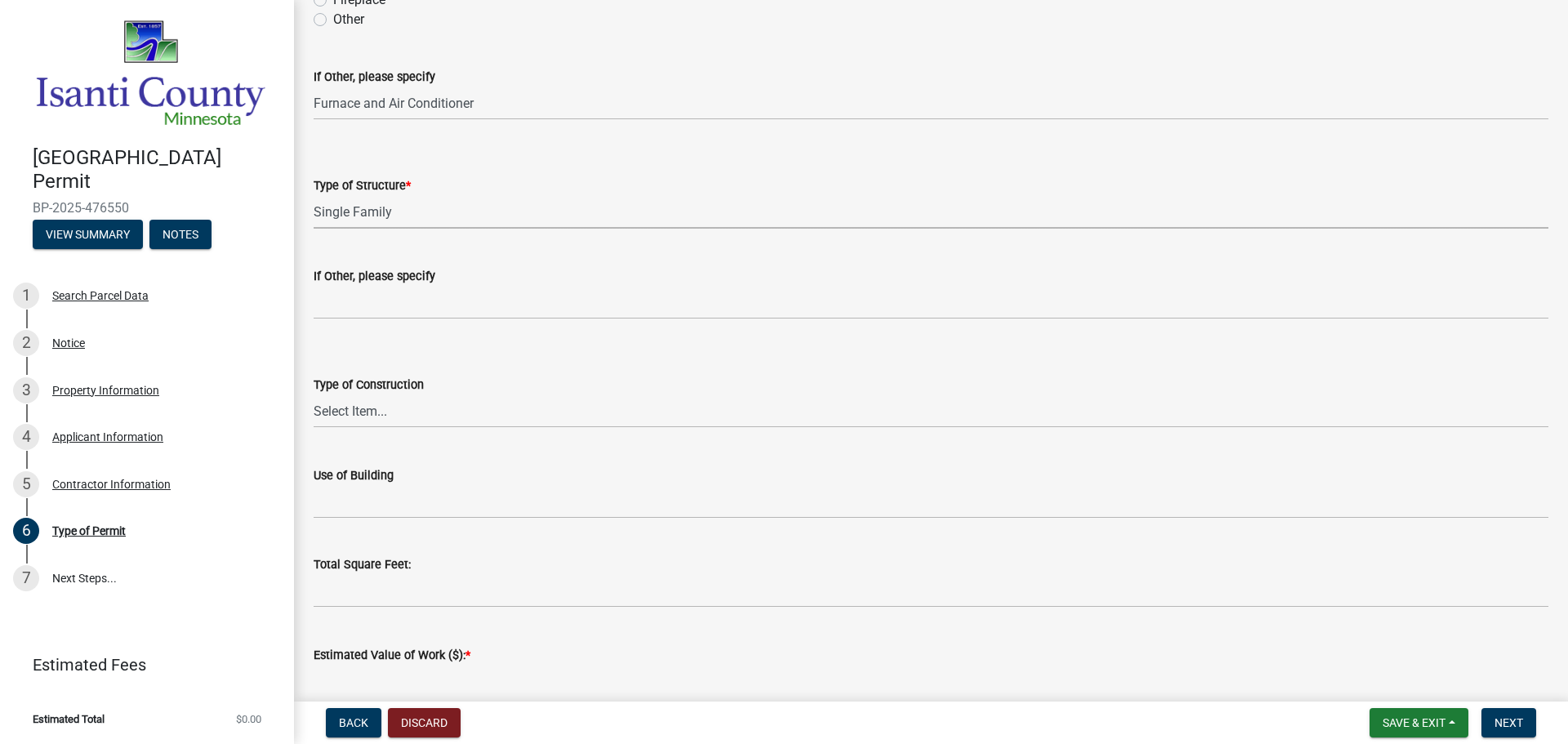
scroll to position [245, 0]
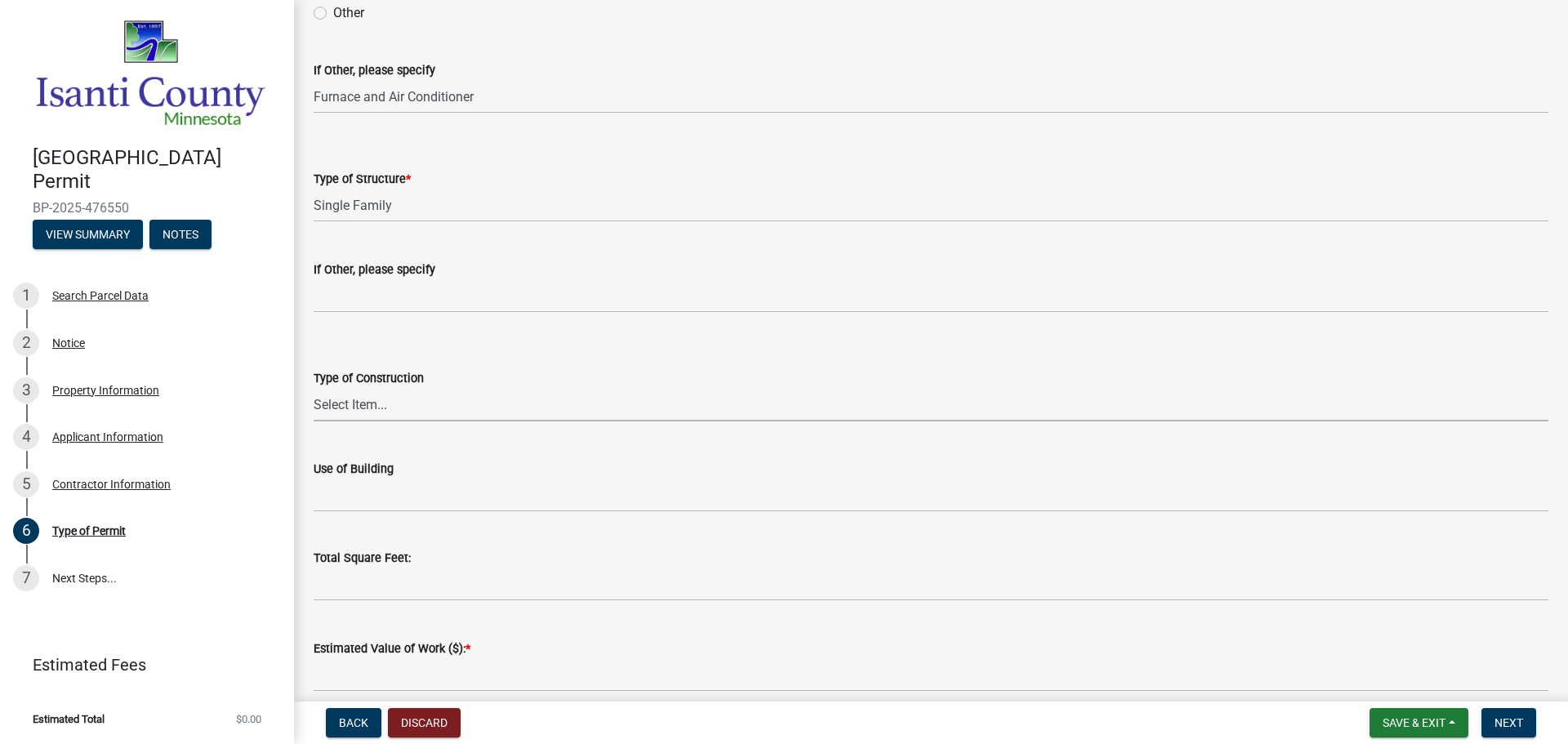
click at [376, 416] on select "Select Item... Wood Frame Masonry Metal Manufactured Modular Other" at bounding box center [931, 404] width 1235 height 34
click at [428, 378] on div "Type of Construction" at bounding box center [931, 378] width 1235 height 20
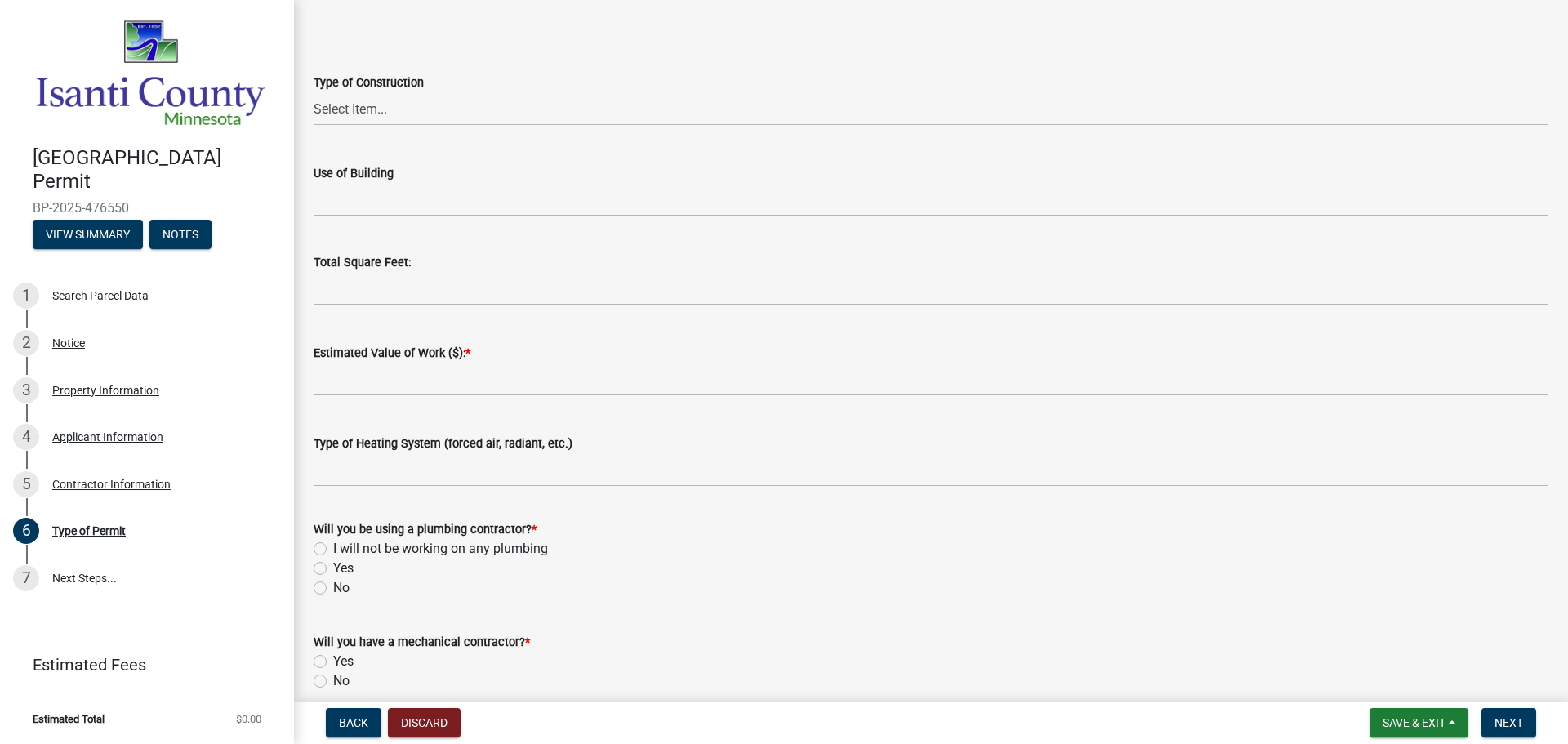
scroll to position [572, 0]
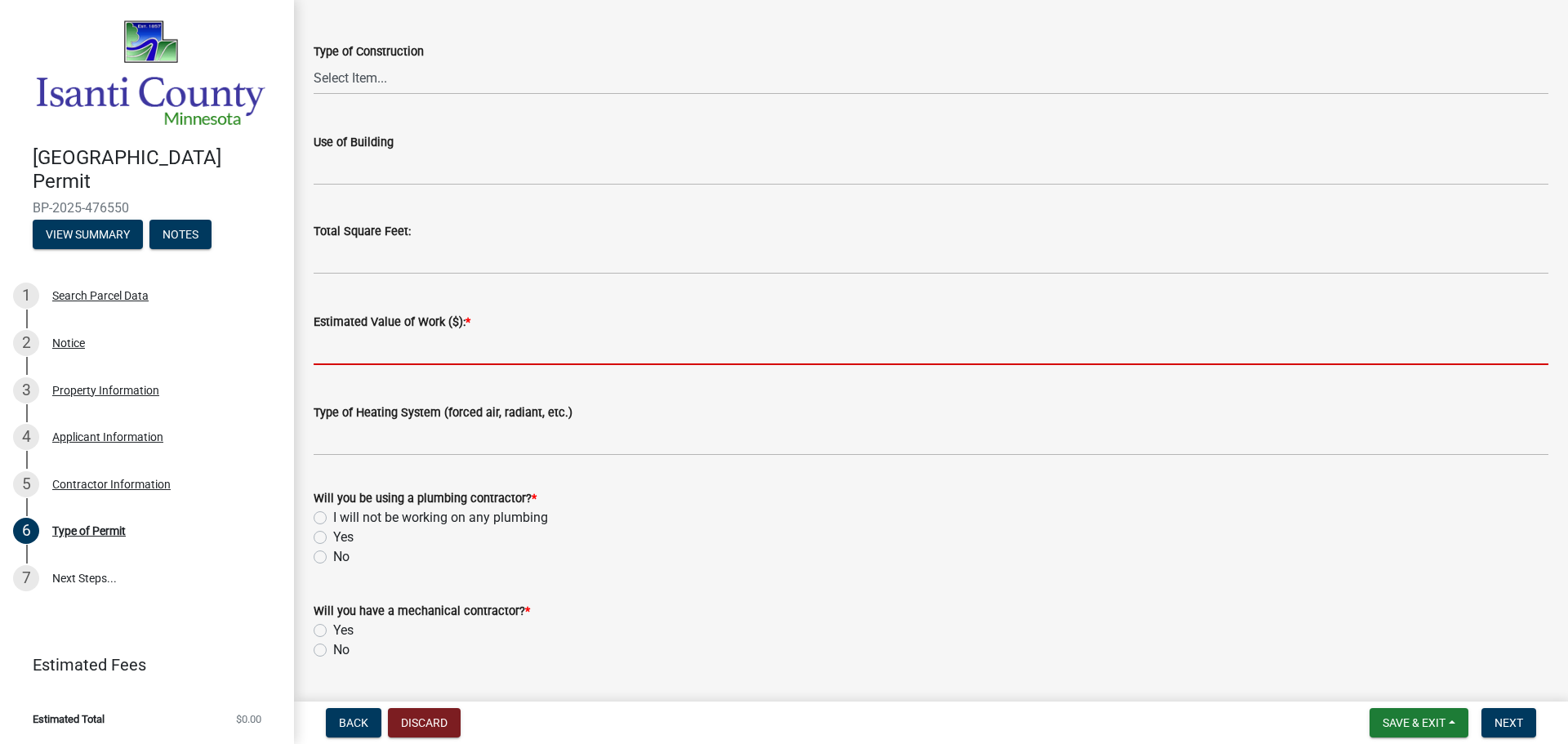
click at [459, 349] on input "text" at bounding box center [931, 348] width 1235 height 34
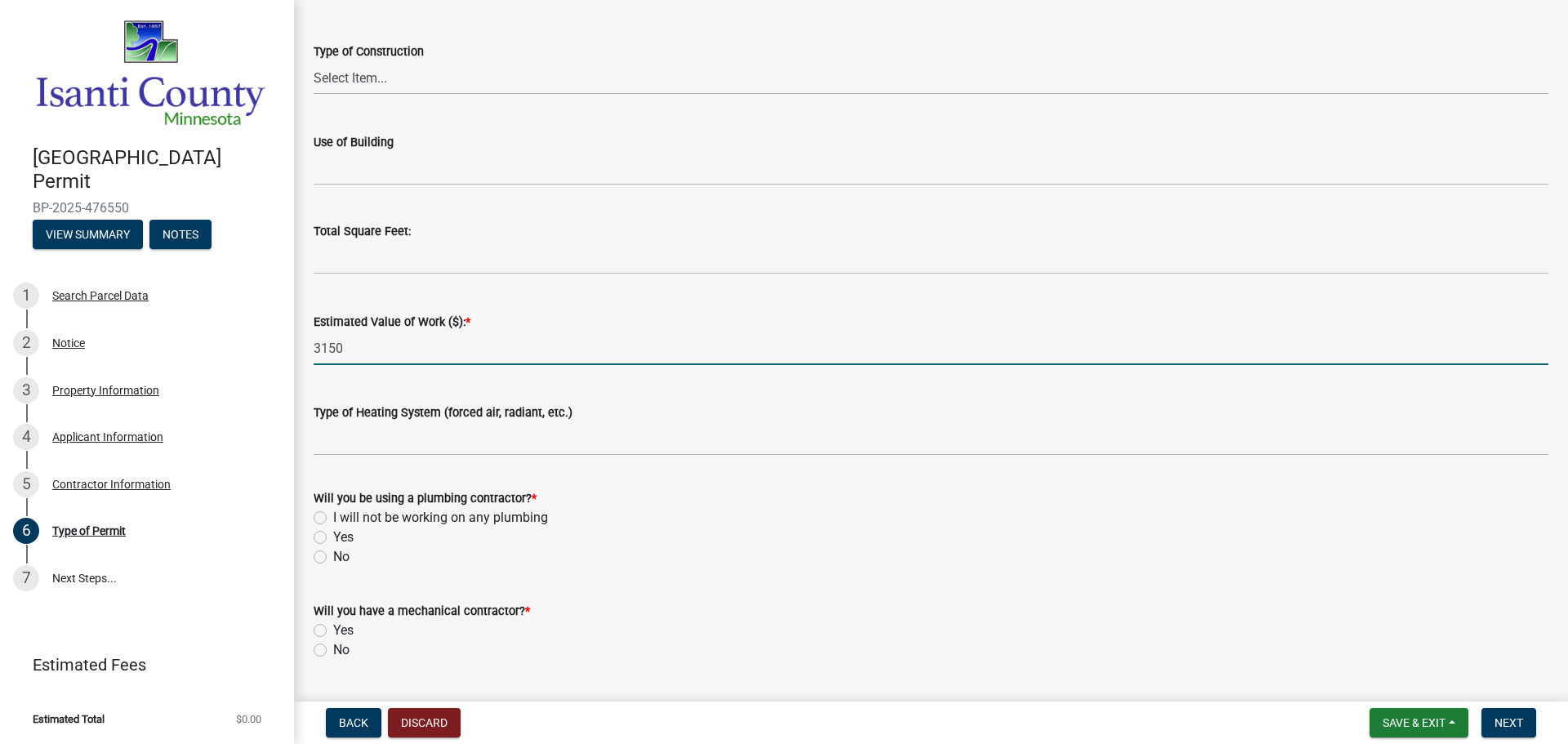
type input "3150"
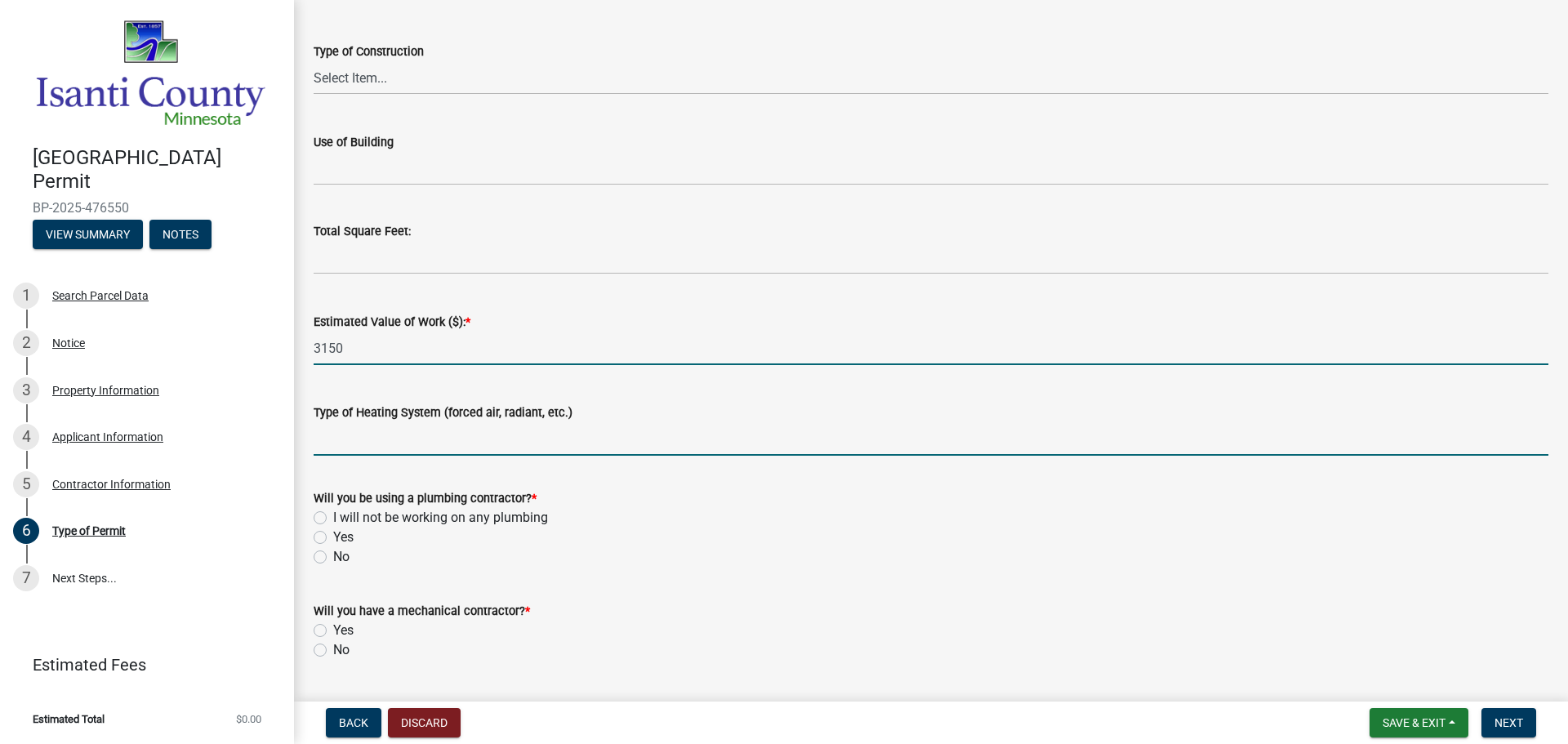
click at [515, 451] on input "Type of Heating System (forced air, radiant, etc.)" at bounding box center [931, 439] width 1235 height 34
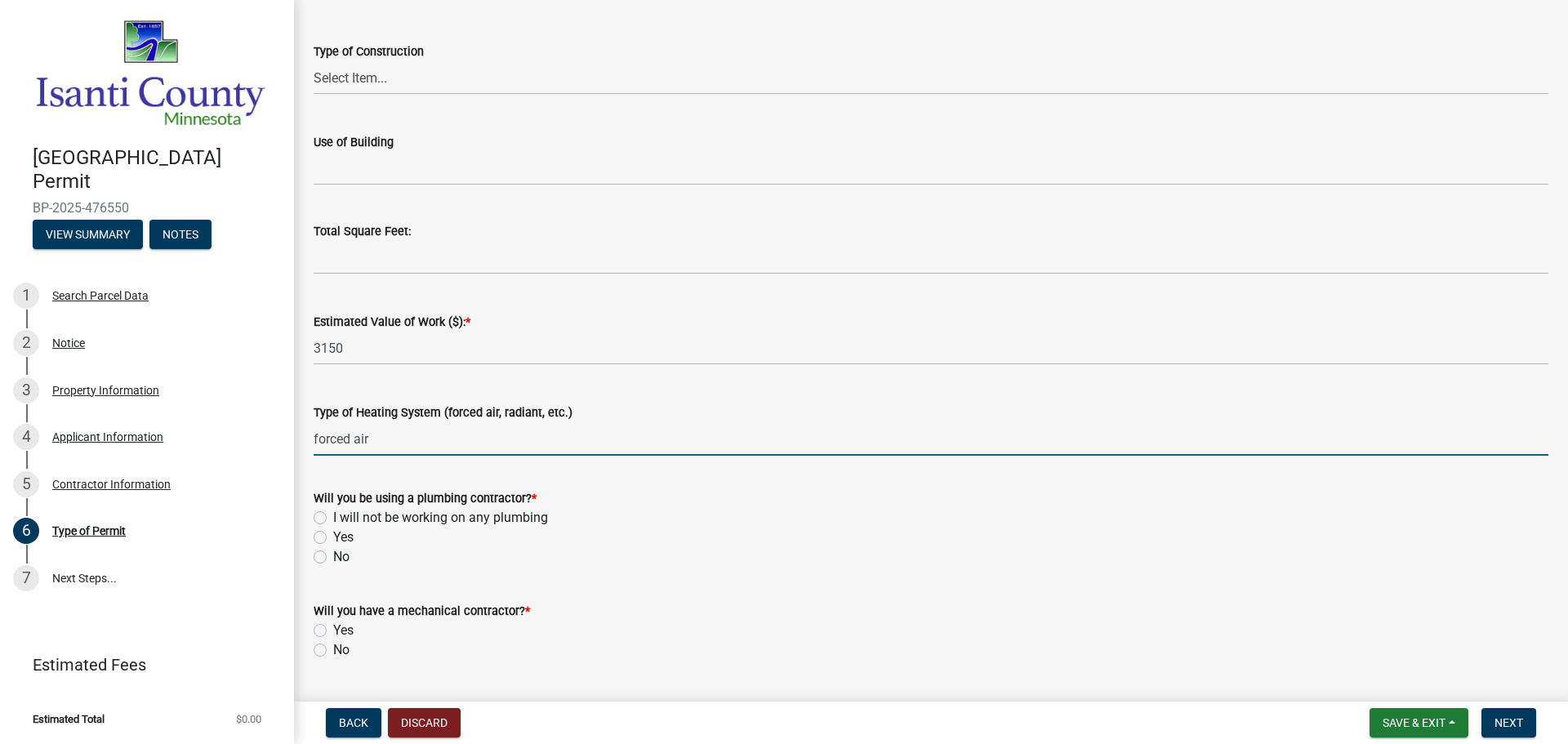
type input "forced air"
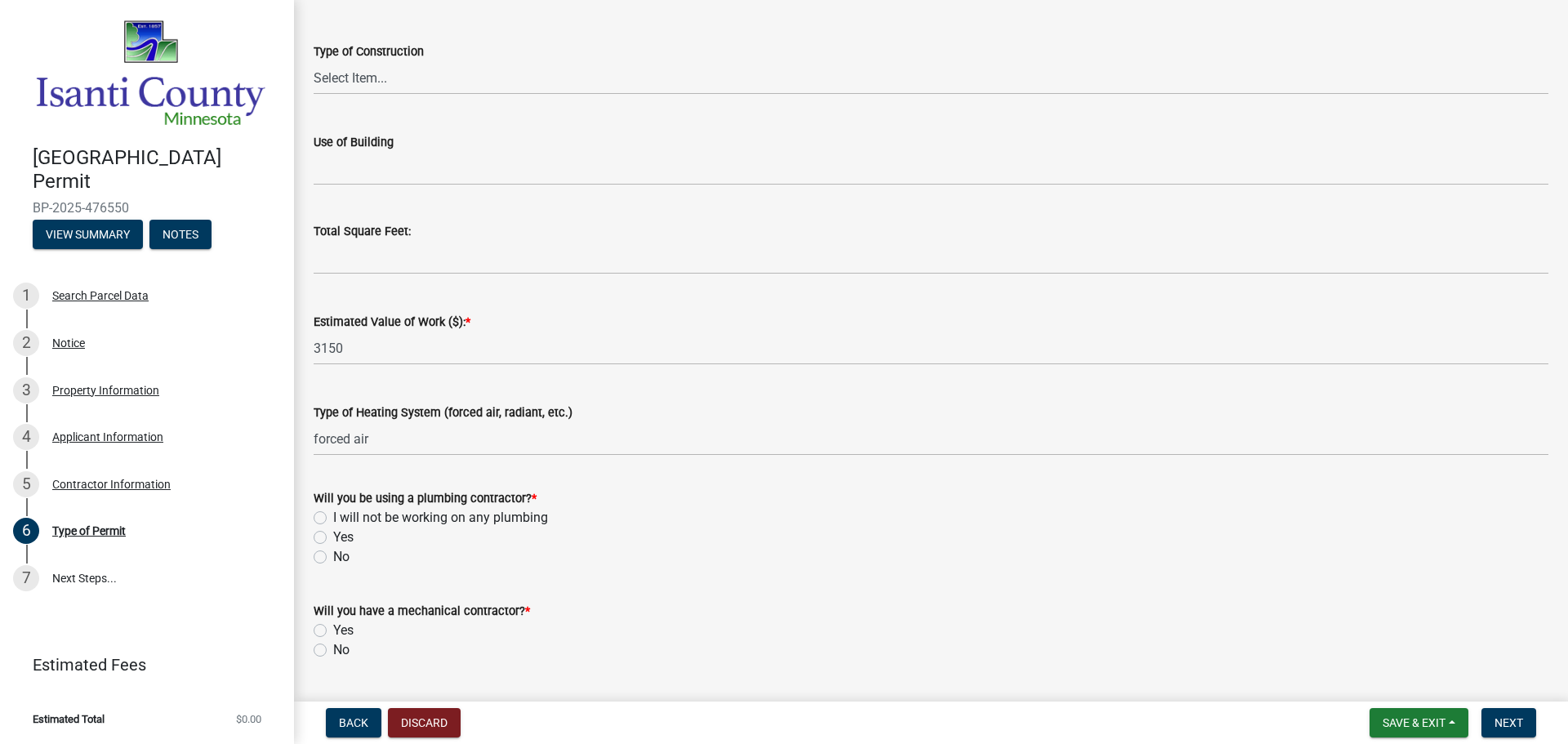
click at [334, 511] on label "I will not be working on any plumbing" at bounding box center [440, 517] width 215 height 20
click at [334, 511] on input "I will not be working on any plumbing" at bounding box center [339, 513] width 10 height 10
radio input "true"
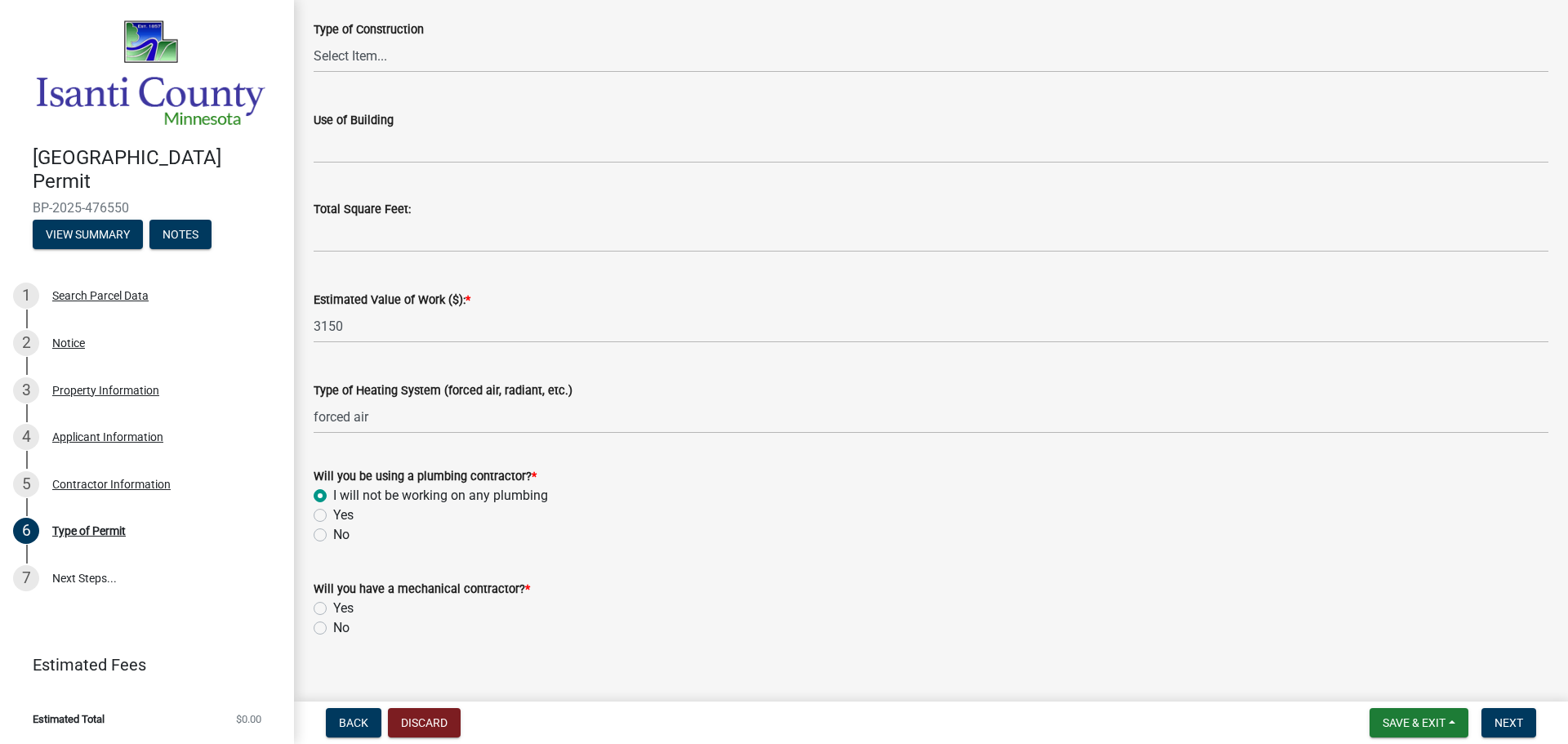
scroll to position [615, 0]
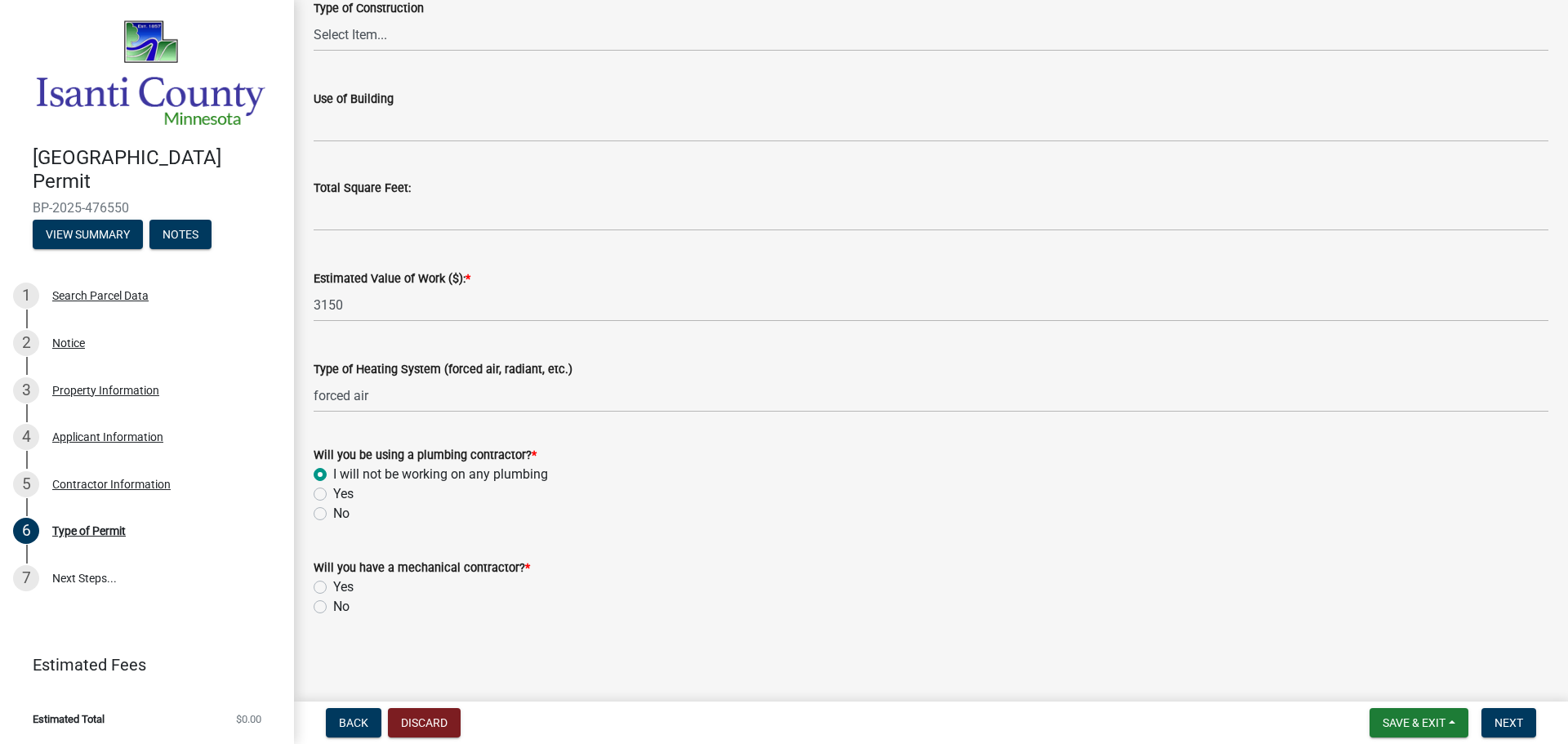
drag, startPoint x: 326, startPoint y: 589, endPoint x: 318, endPoint y: 584, distance: 9.4
click at [334, 587] on label "Yes" at bounding box center [344, 587] width 21 height 20
click at [334, 587] on input "Yes" at bounding box center [339, 583] width 10 height 10
radio input "true"
click at [1520, 728] on span "Next" at bounding box center [1509, 722] width 28 height 13
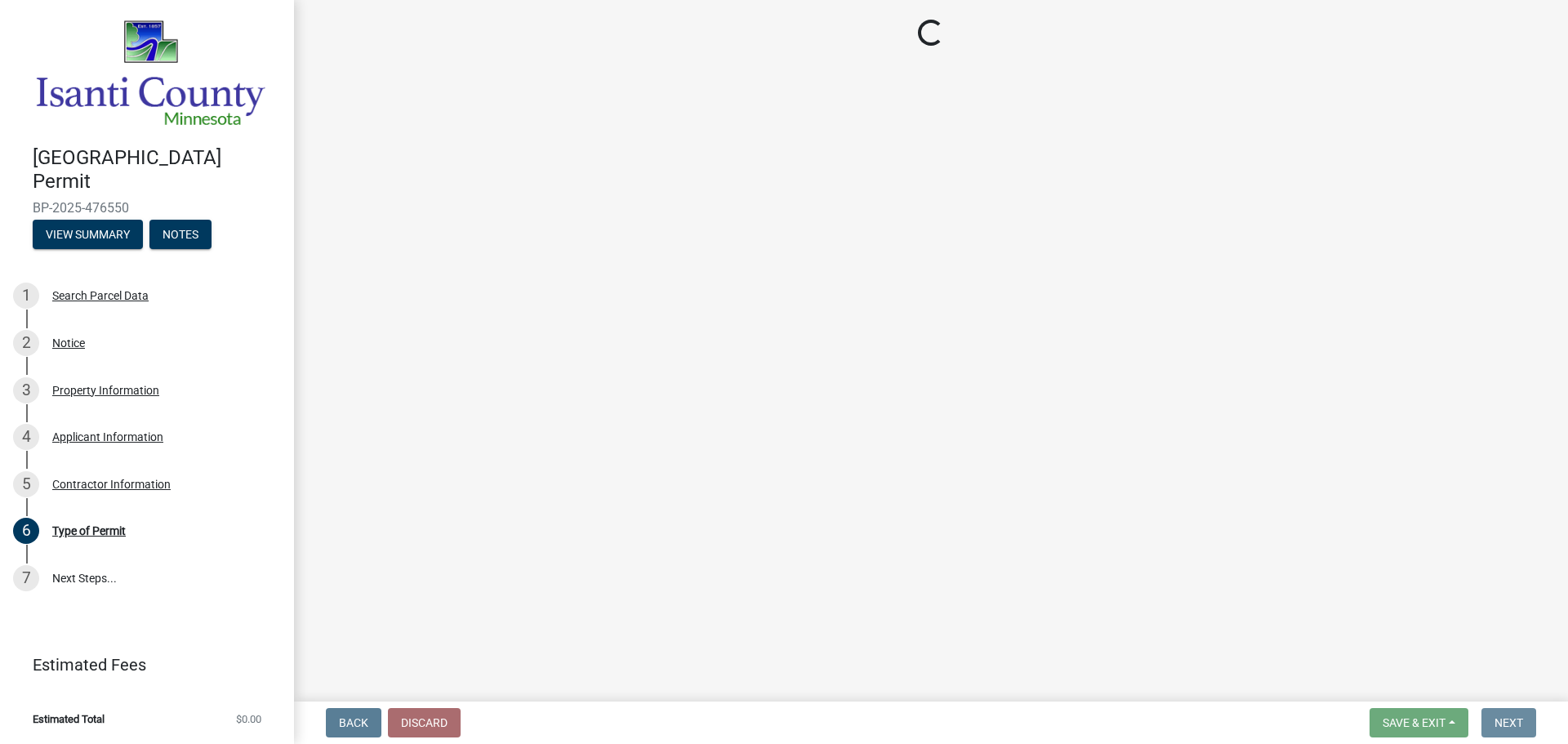
scroll to position [0, 0]
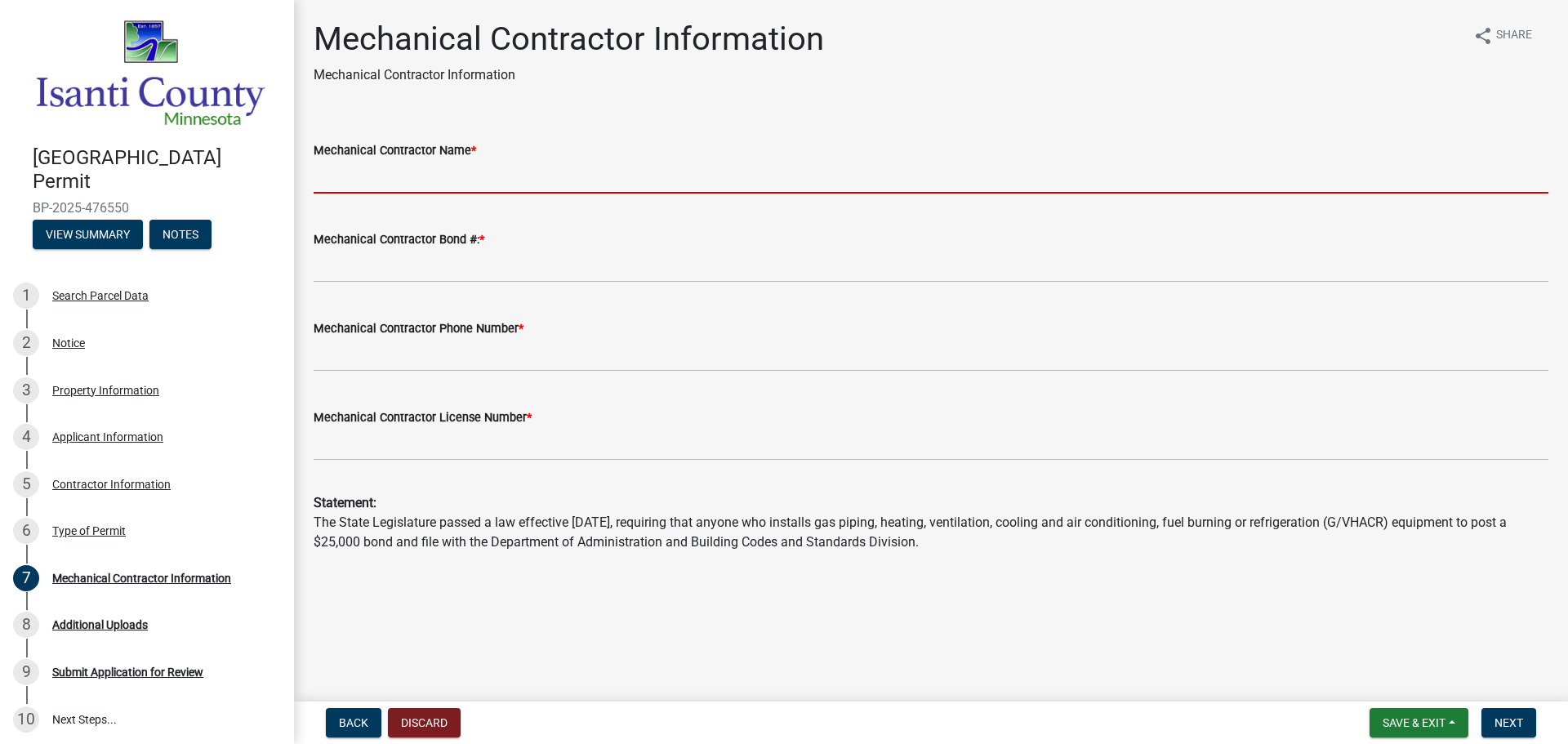
click at [464, 178] on input "Mechanical Contractor Name *" at bounding box center [931, 177] width 1235 height 34
type input "[PERSON_NAME] Home Services"
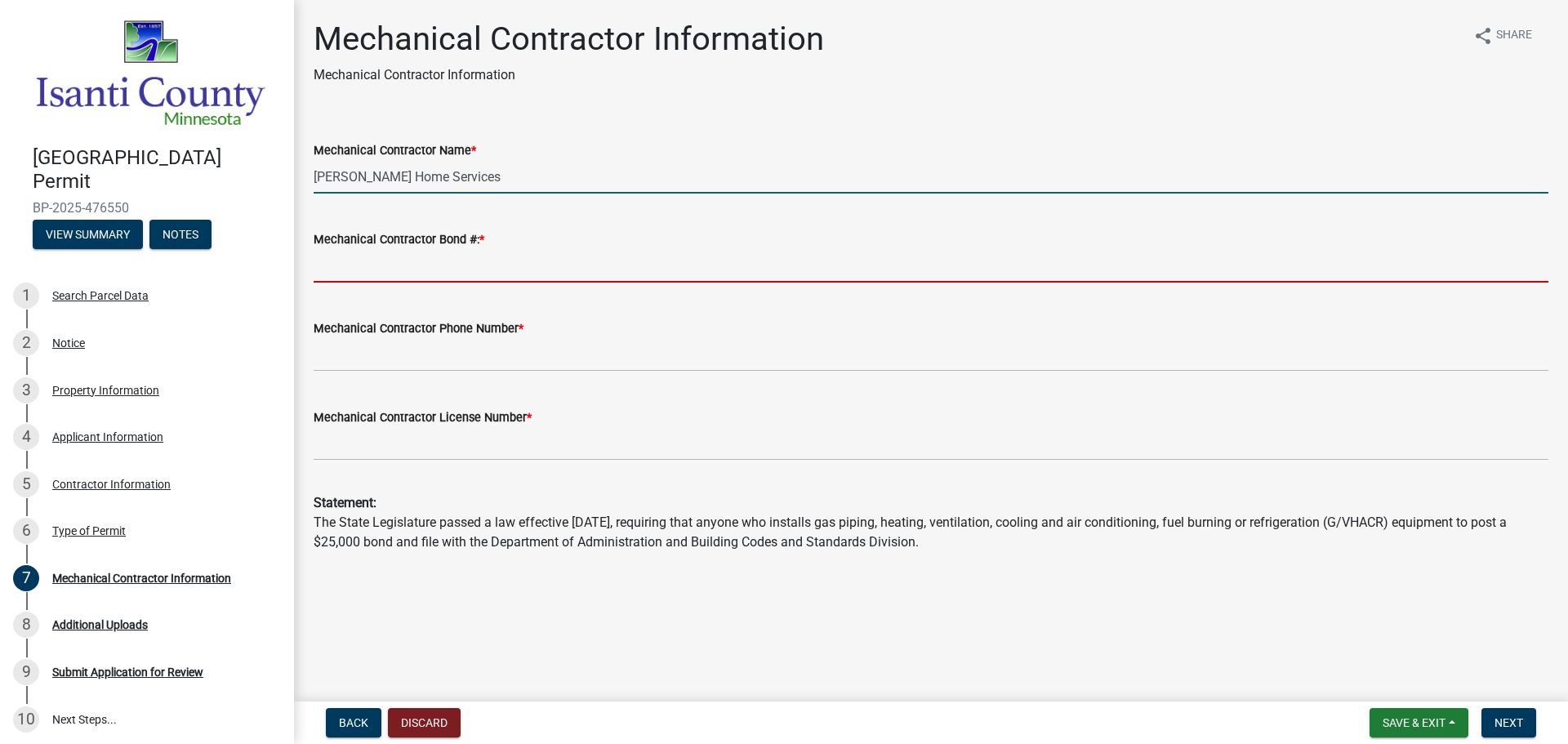
click at [465, 254] on input "Mechanical Contractor Bond #: *" at bounding box center [931, 266] width 1235 height 34
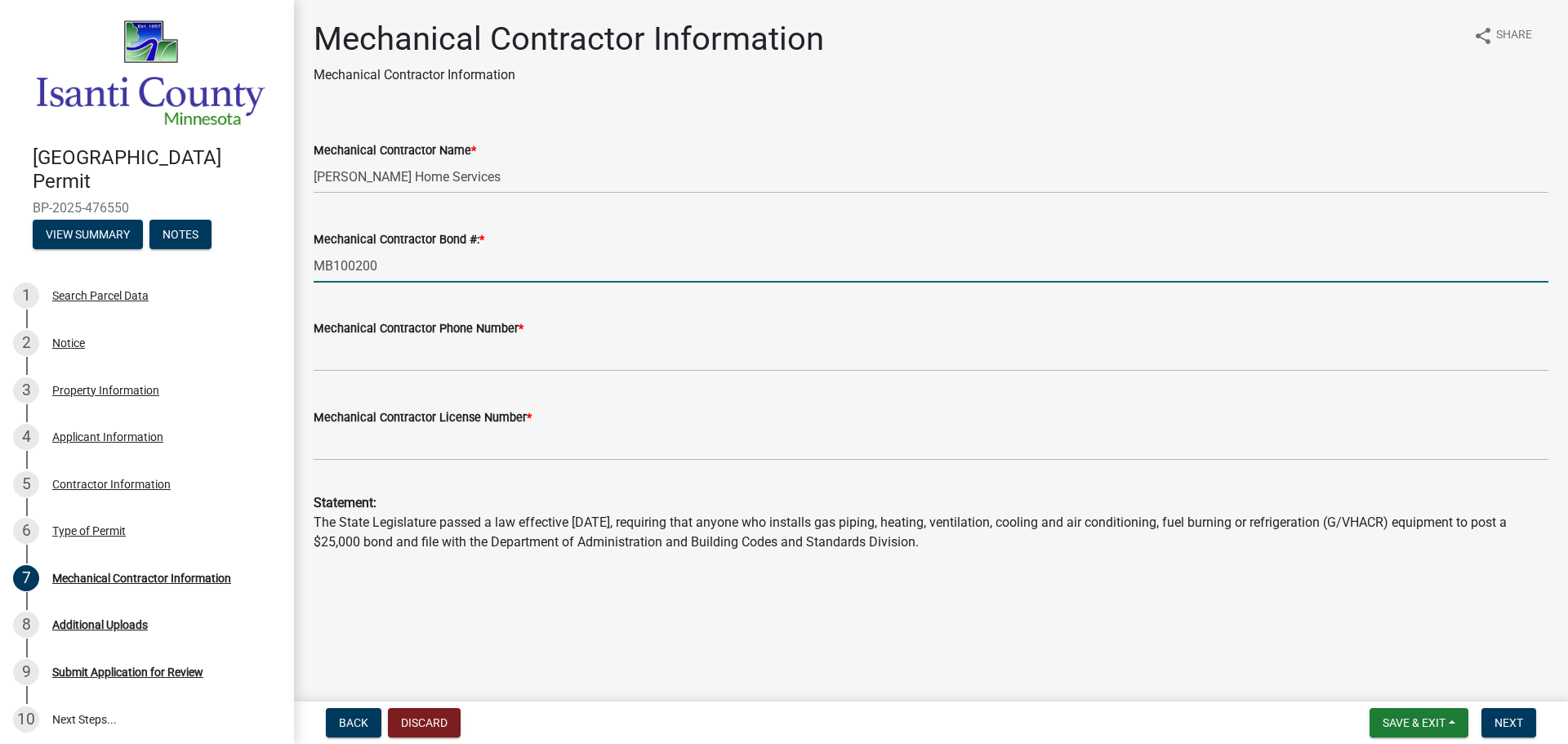
type input "MB100200"
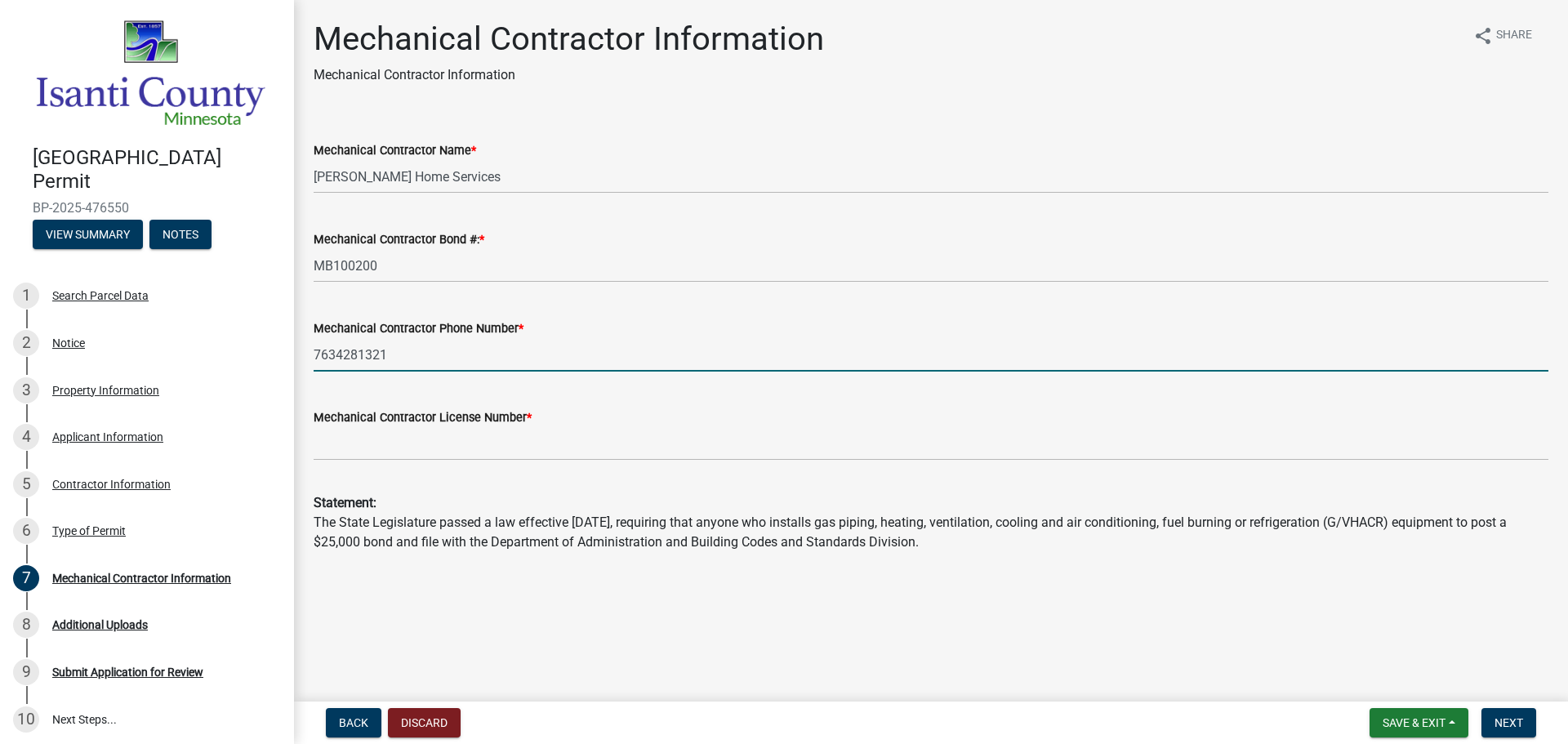
type input "7634281321"
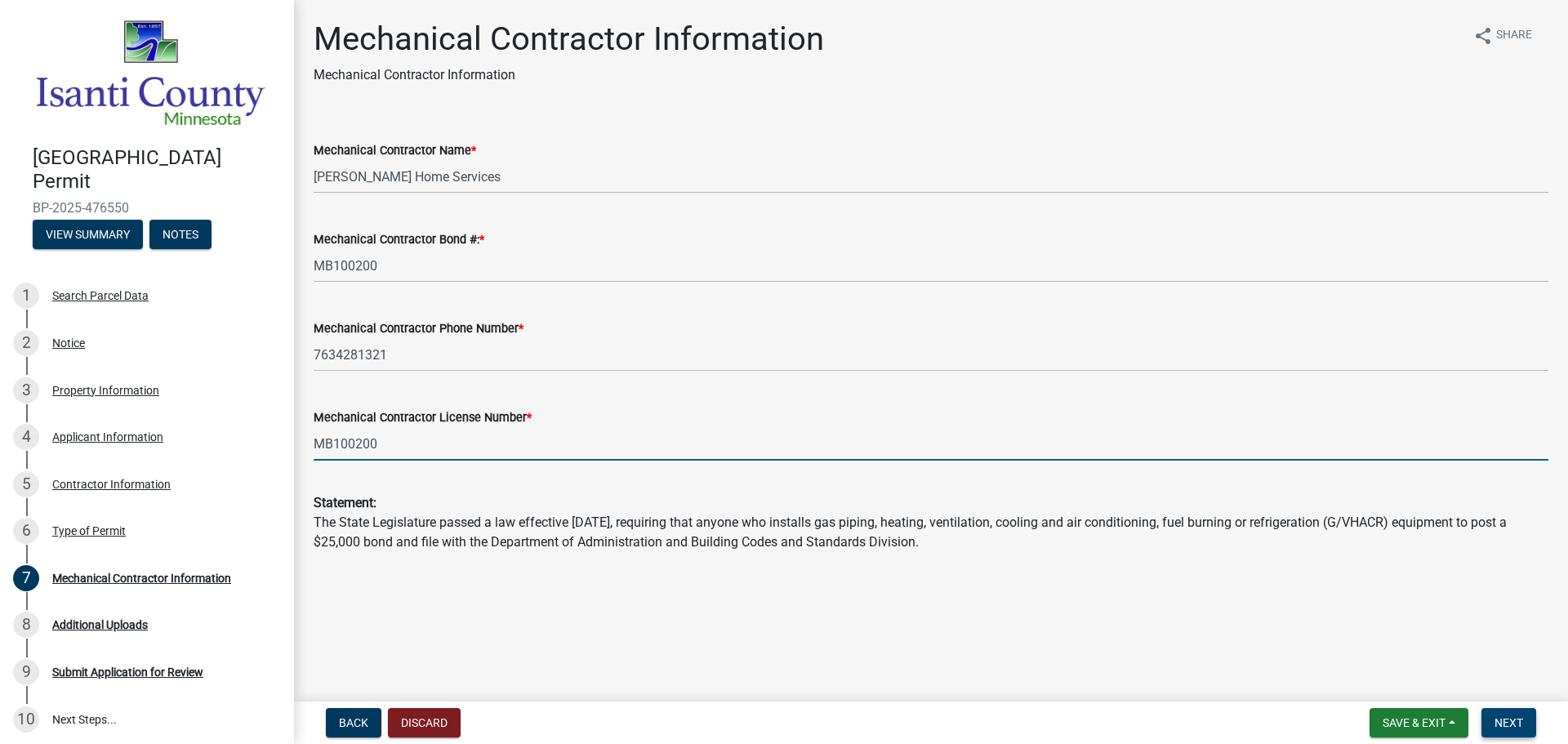
type input "MB100200"
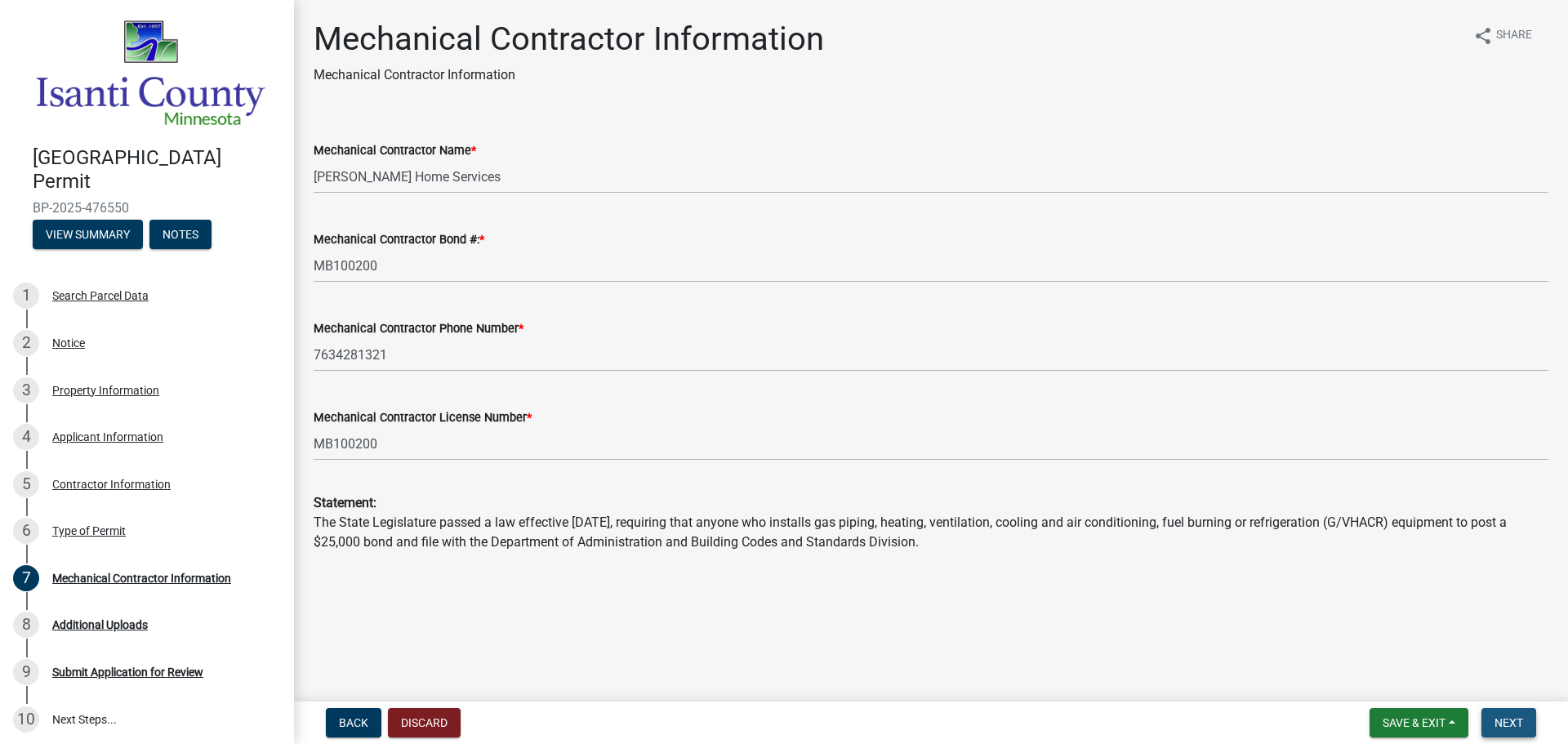
click at [1504, 723] on span "Next" at bounding box center [1509, 722] width 28 height 13
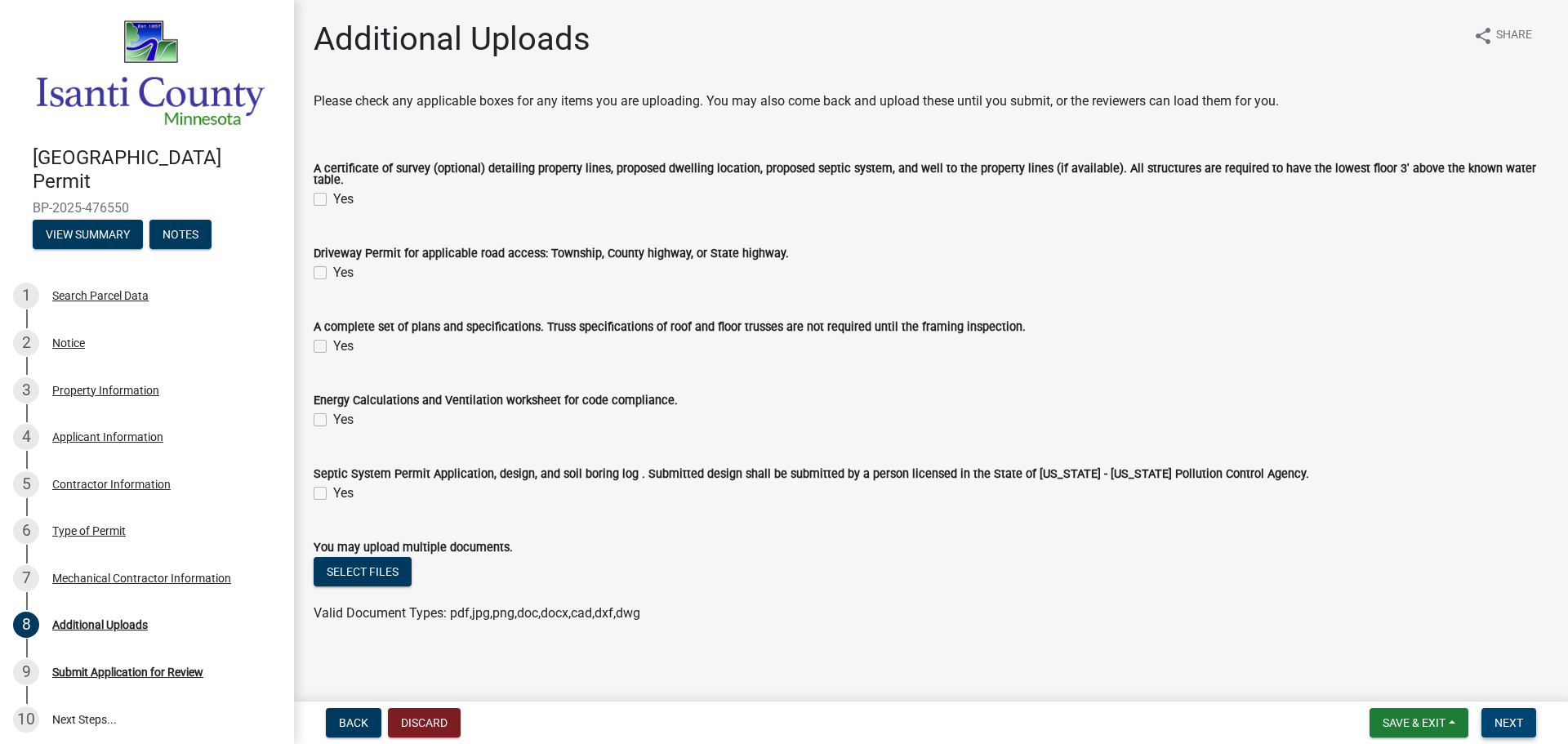
click at [1531, 727] on button "Next" at bounding box center [1509, 722] width 54 height 29
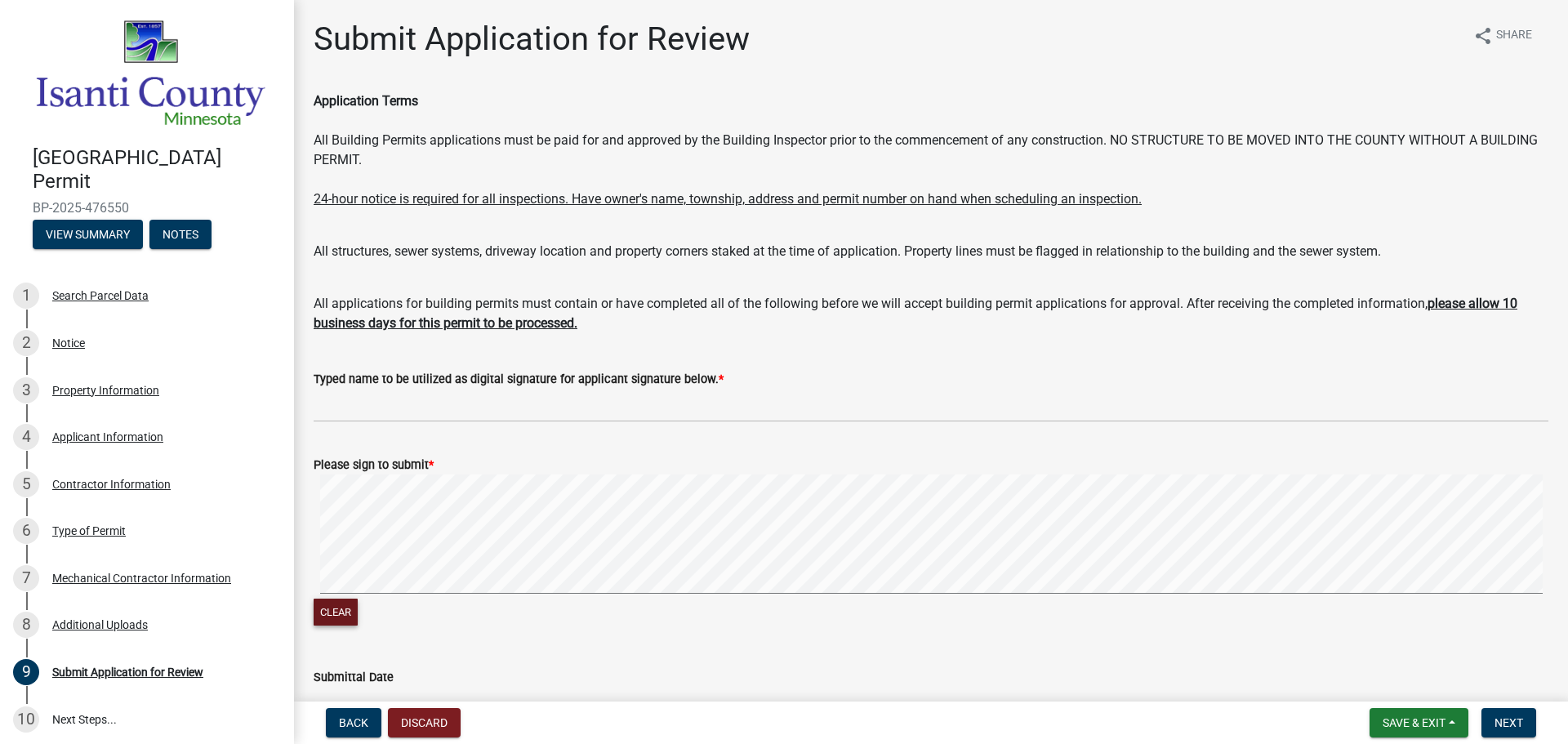
drag, startPoint x: 344, startPoint y: 613, endPoint x: 359, endPoint y: 603, distance: 18.0
click at [343, 610] on button "Clear" at bounding box center [335, 611] width 44 height 27
click at [345, 603] on button "Clear" at bounding box center [335, 611] width 44 height 27
click at [1390, 598] on signature-pad at bounding box center [931, 536] width 1235 height 124
click at [1510, 719] on span "Next" at bounding box center [1509, 722] width 28 height 13
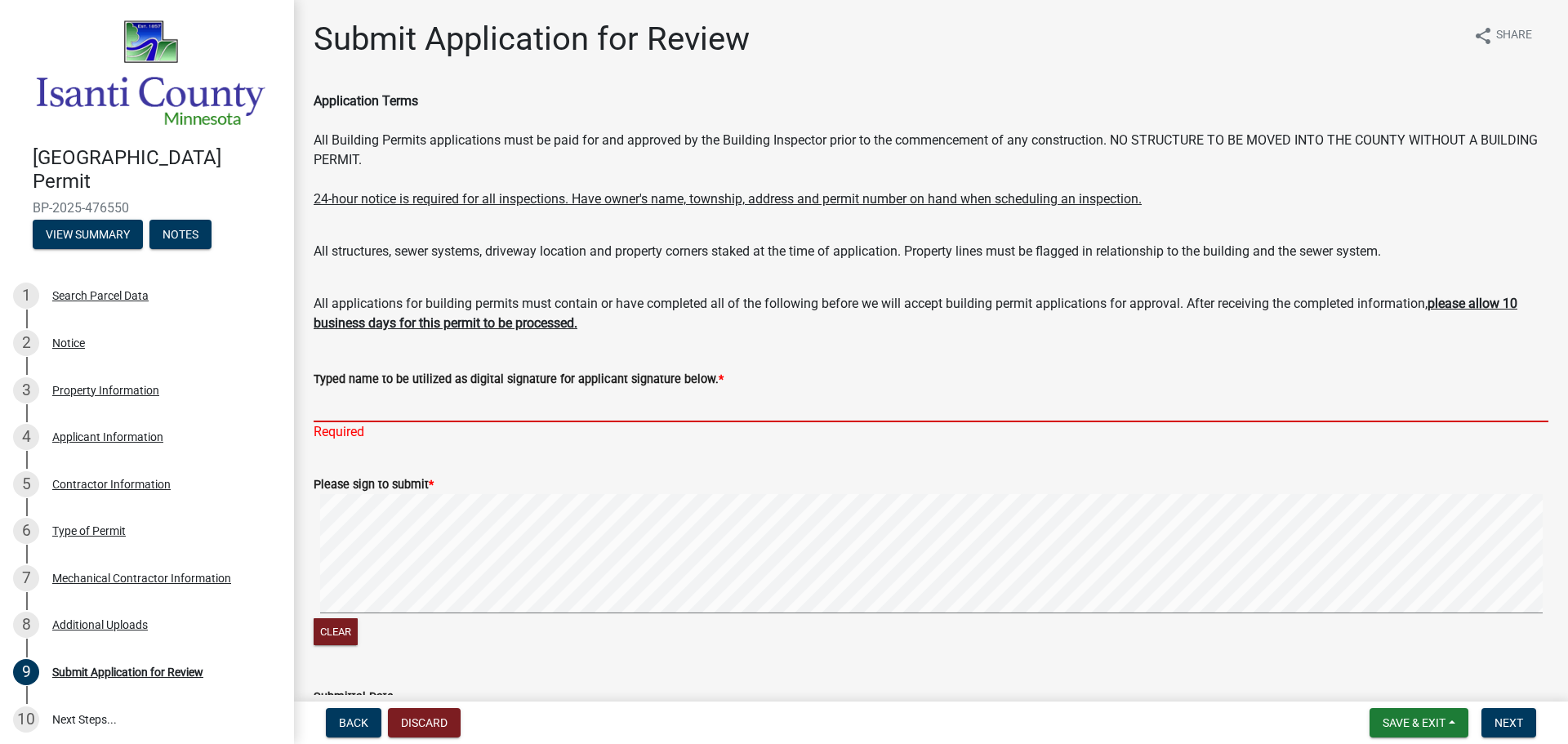
click at [458, 397] on input "Typed name to be utilized as digital signature for applicant signature below. *" at bounding box center [931, 405] width 1235 height 34
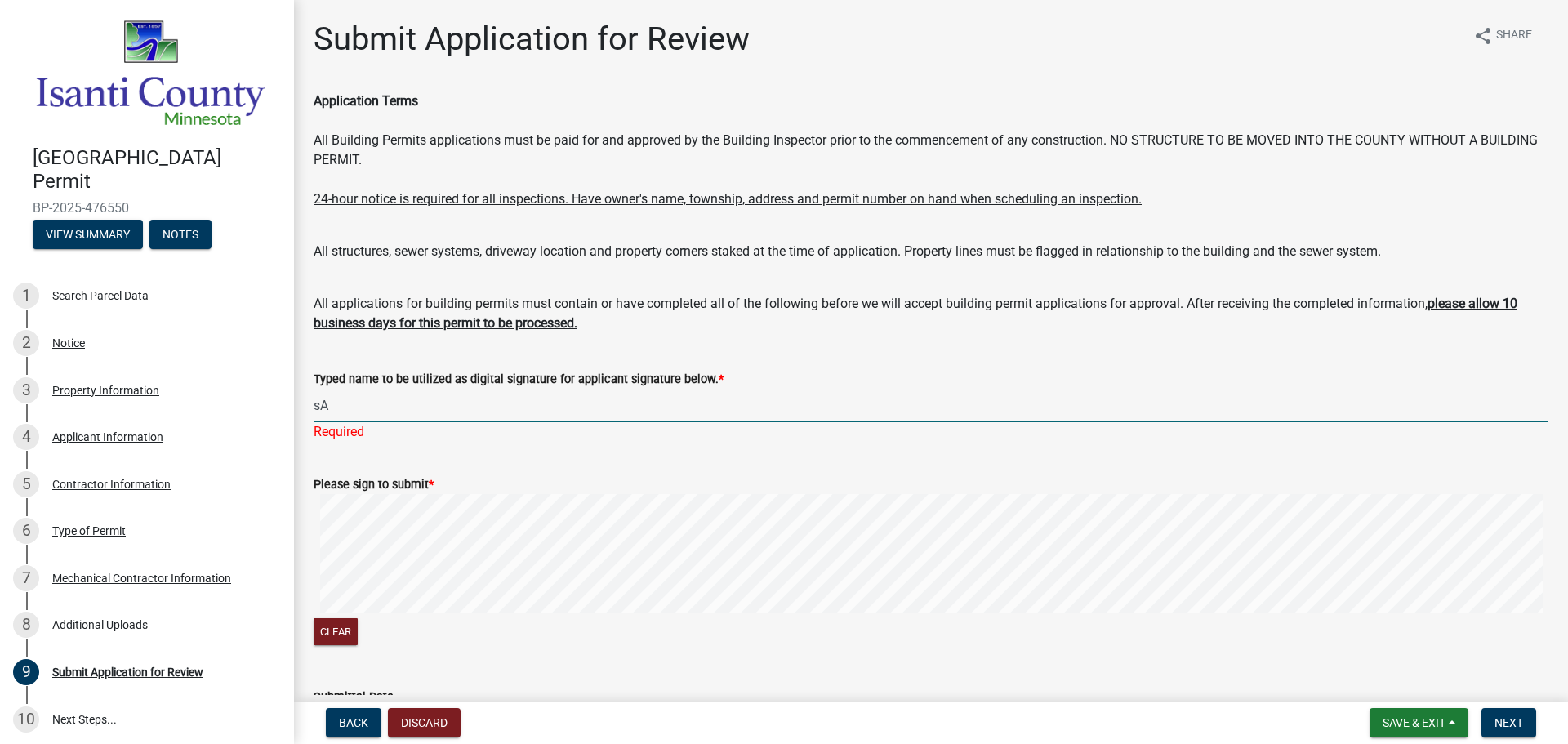
type input "s"
type input "[PERSON_NAME]"
click at [1515, 719] on span "Next" at bounding box center [1509, 722] width 28 height 13
